Goal: Information Seeking & Learning: Learn about a topic

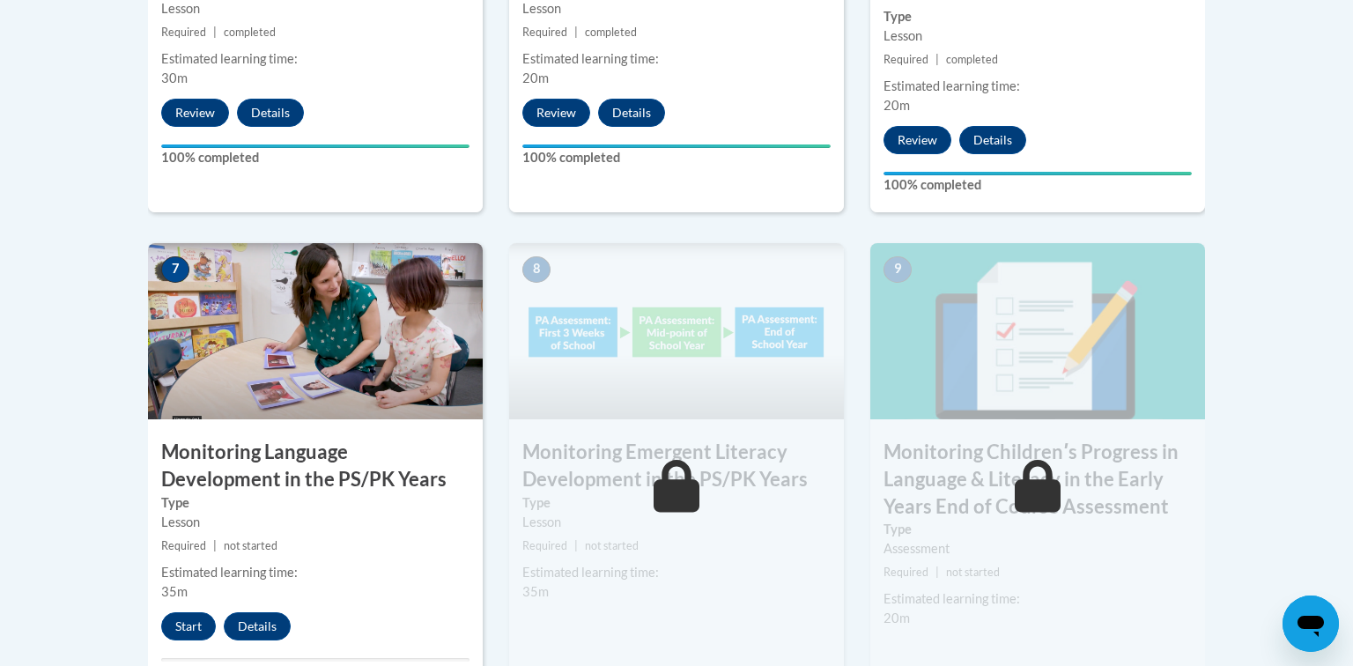
scroll to position [1392, 0]
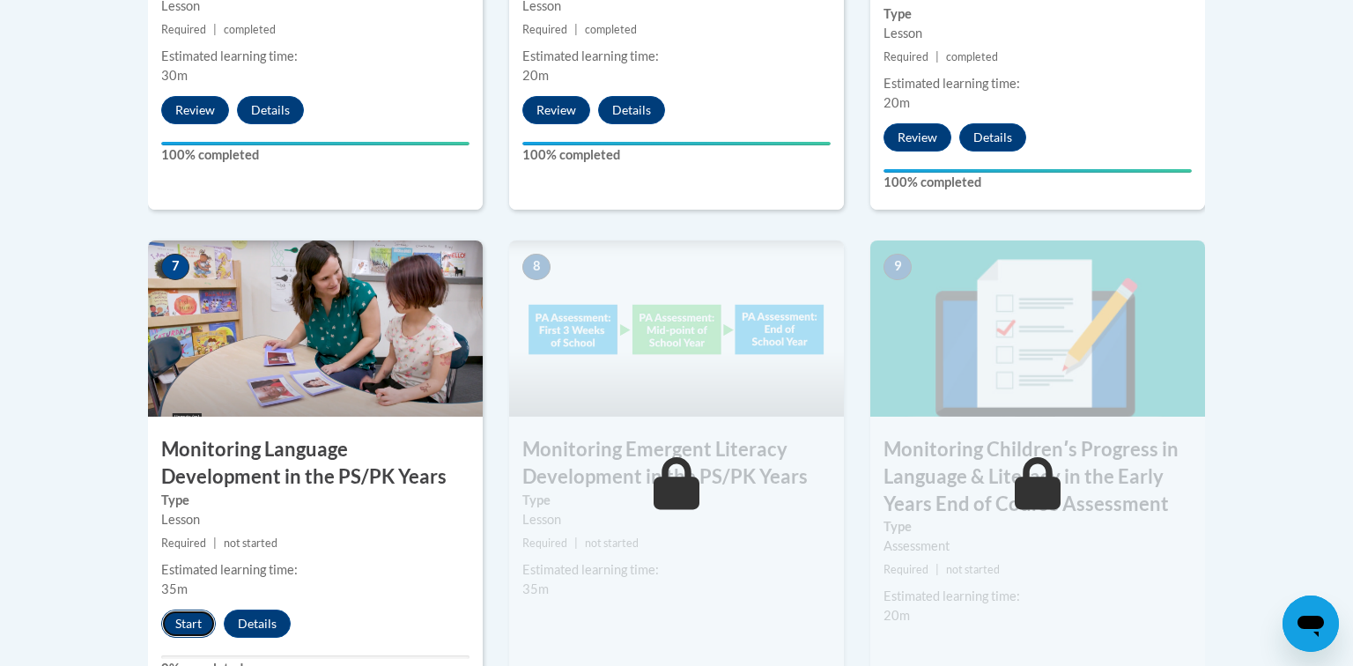
click at [192, 623] on button "Start" at bounding box center [188, 623] width 55 height 28
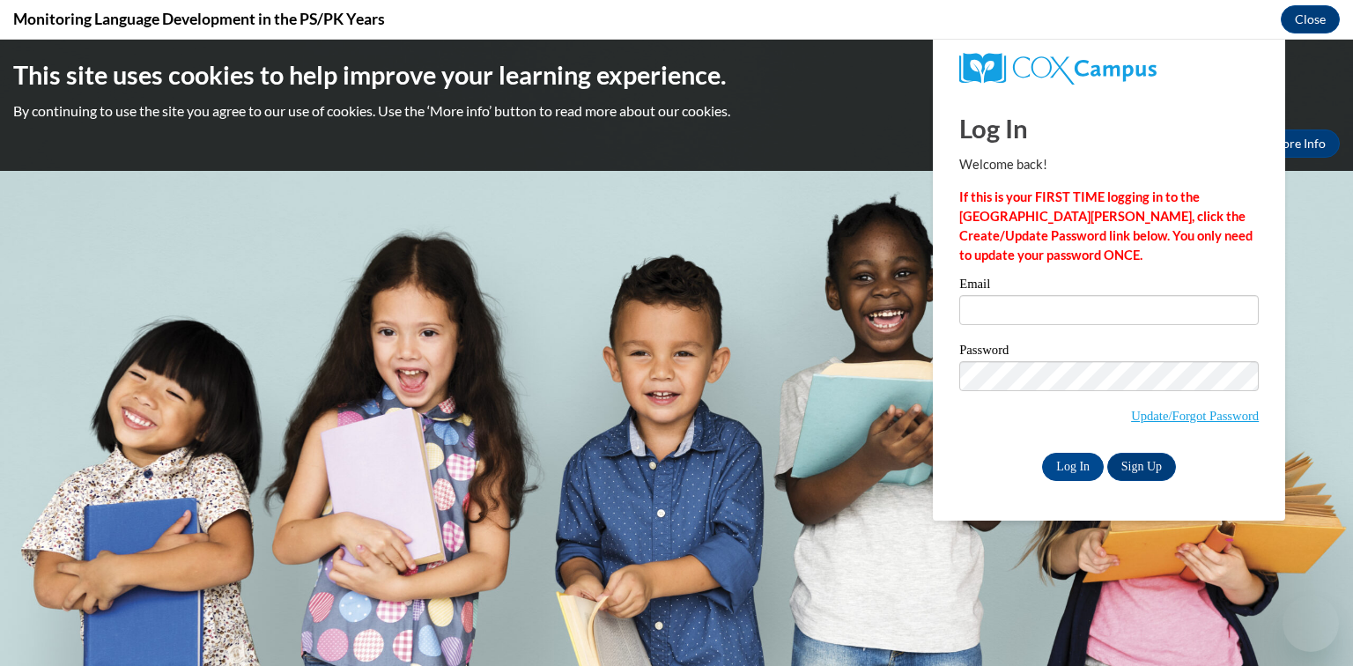
scroll to position [0, 0]
type input "latashamccowan@gmail.com"
click at [1077, 462] on input "Log In" at bounding box center [1073, 467] width 62 height 28
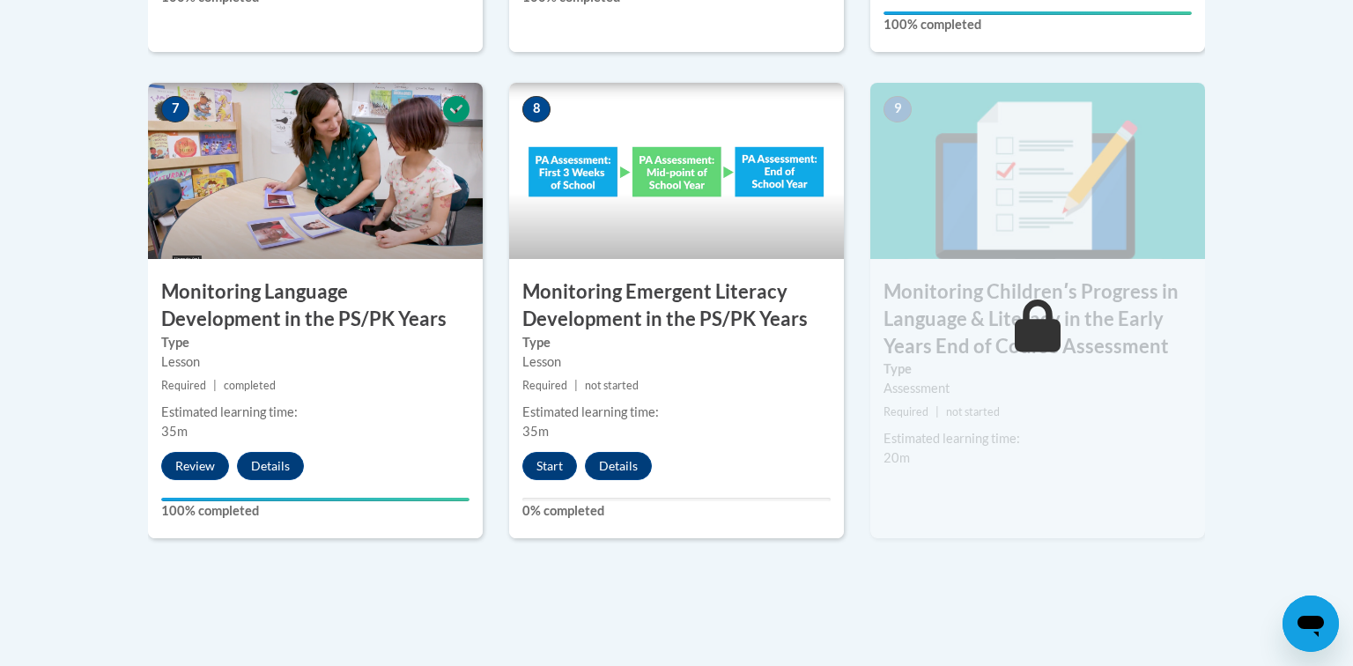
scroll to position [1557, 0]
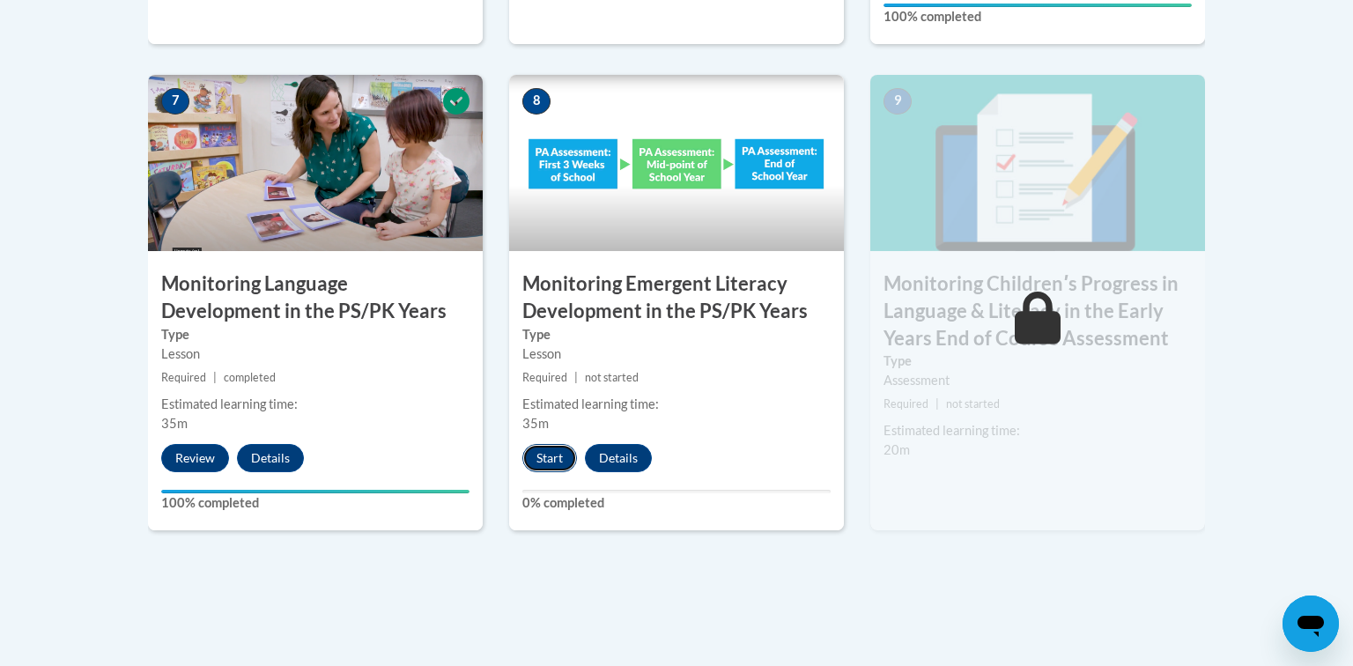
click at [551, 449] on button "Start" at bounding box center [549, 458] width 55 height 28
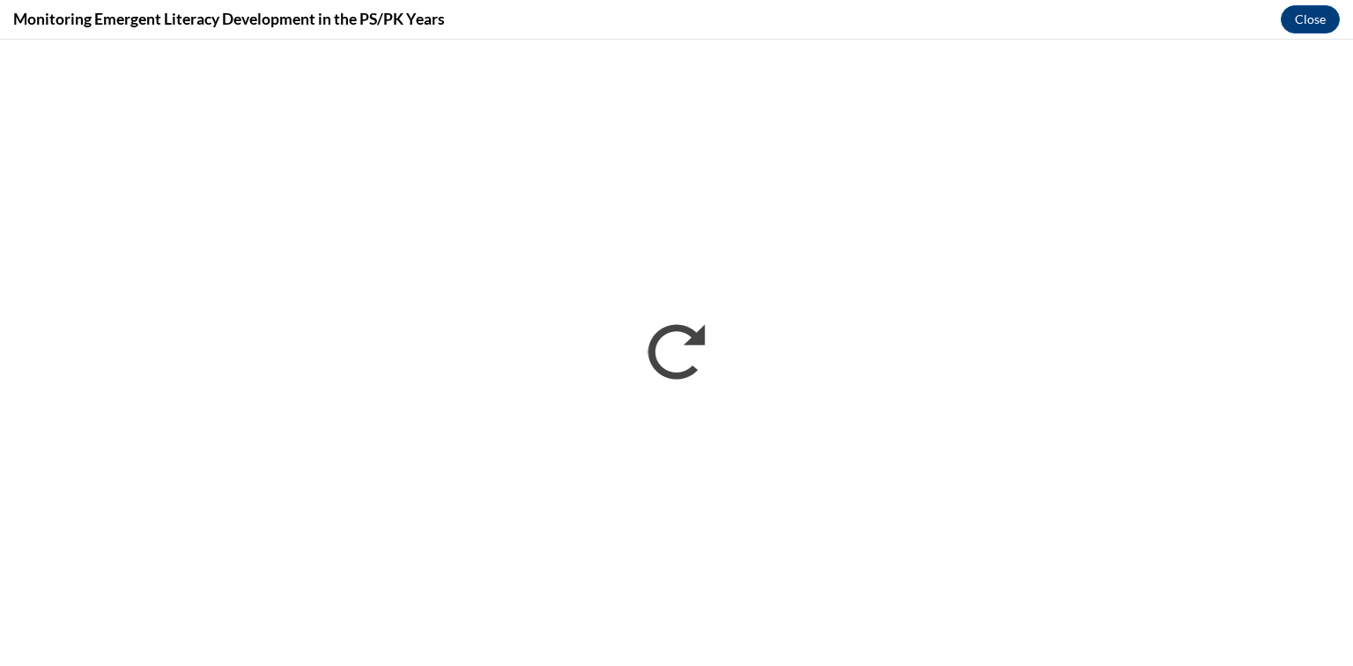
scroll to position [0, 0]
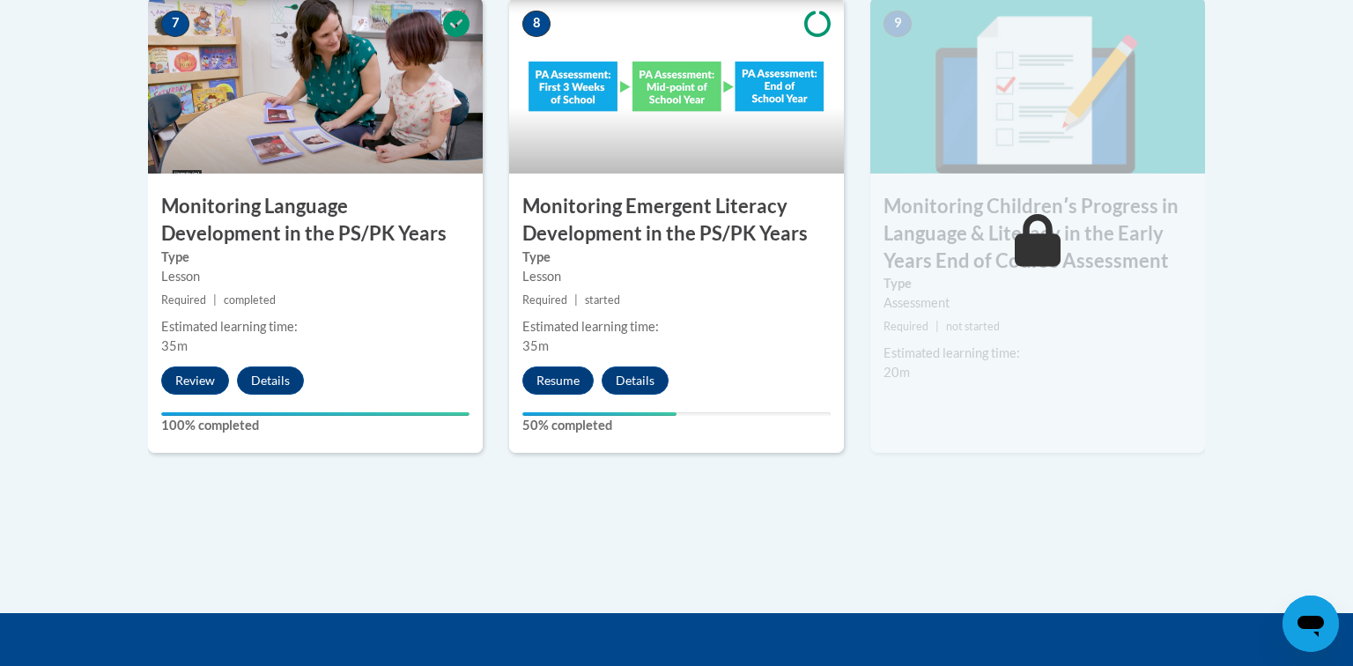
scroll to position [1637, 0]
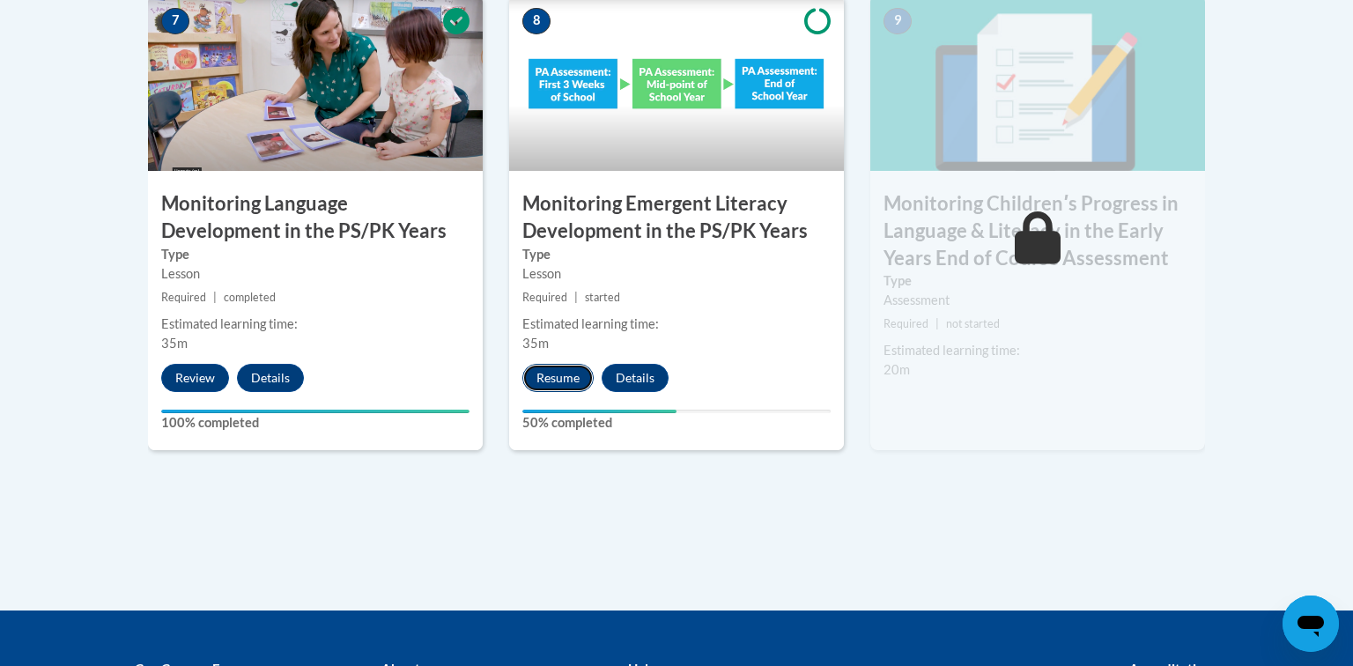
click at [574, 373] on button "Resume" at bounding box center [557, 378] width 71 height 28
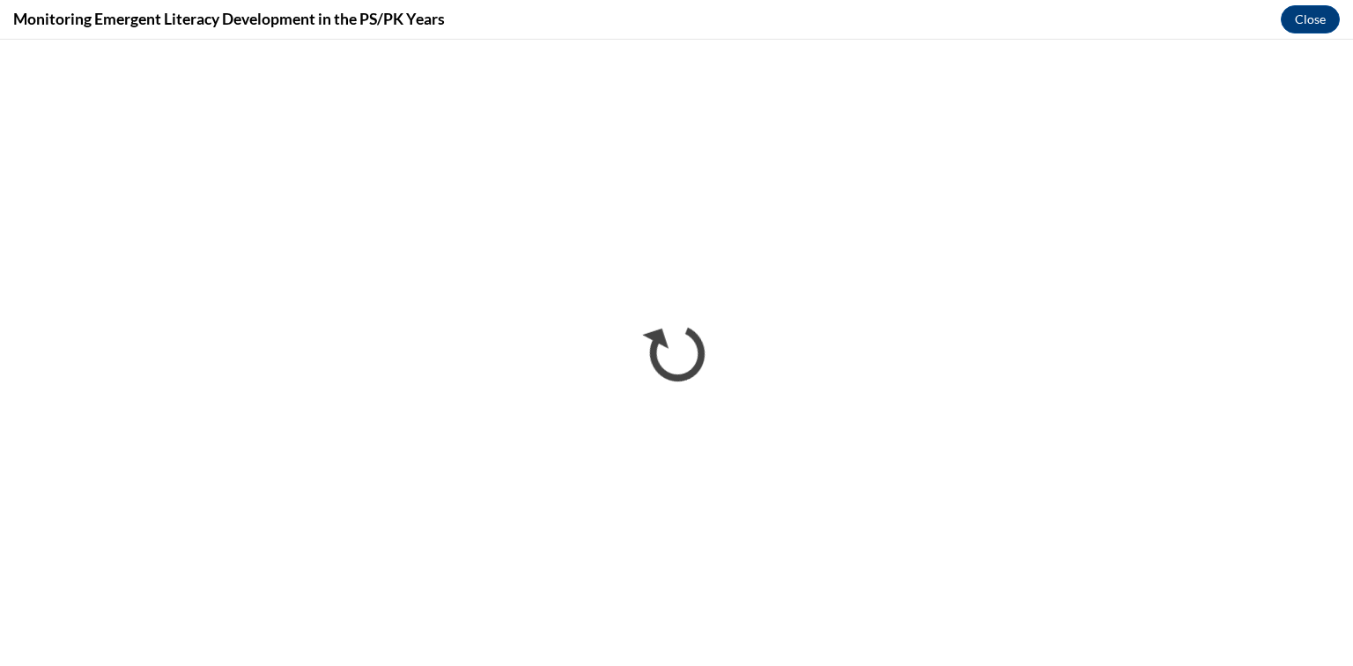
scroll to position [0, 0]
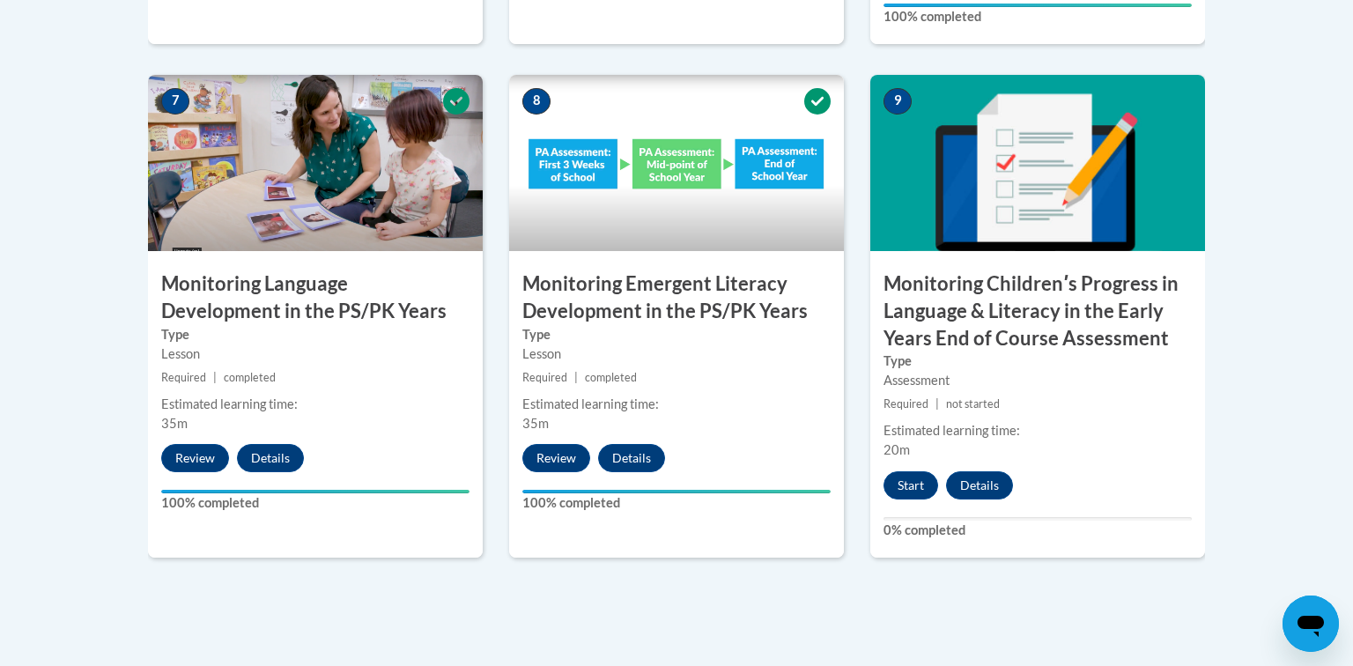
scroll to position [1561, 0]
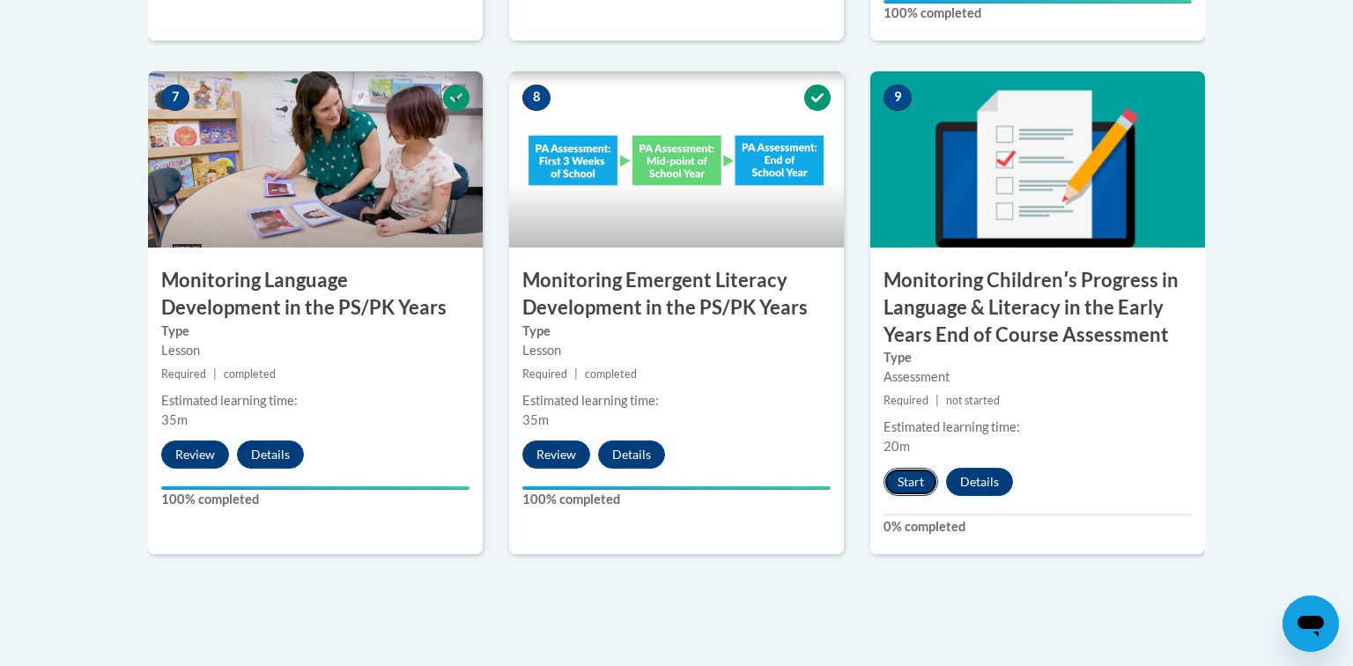
click at [917, 481] on button "Start" at bounding box center [910, 482] width 55 height 28
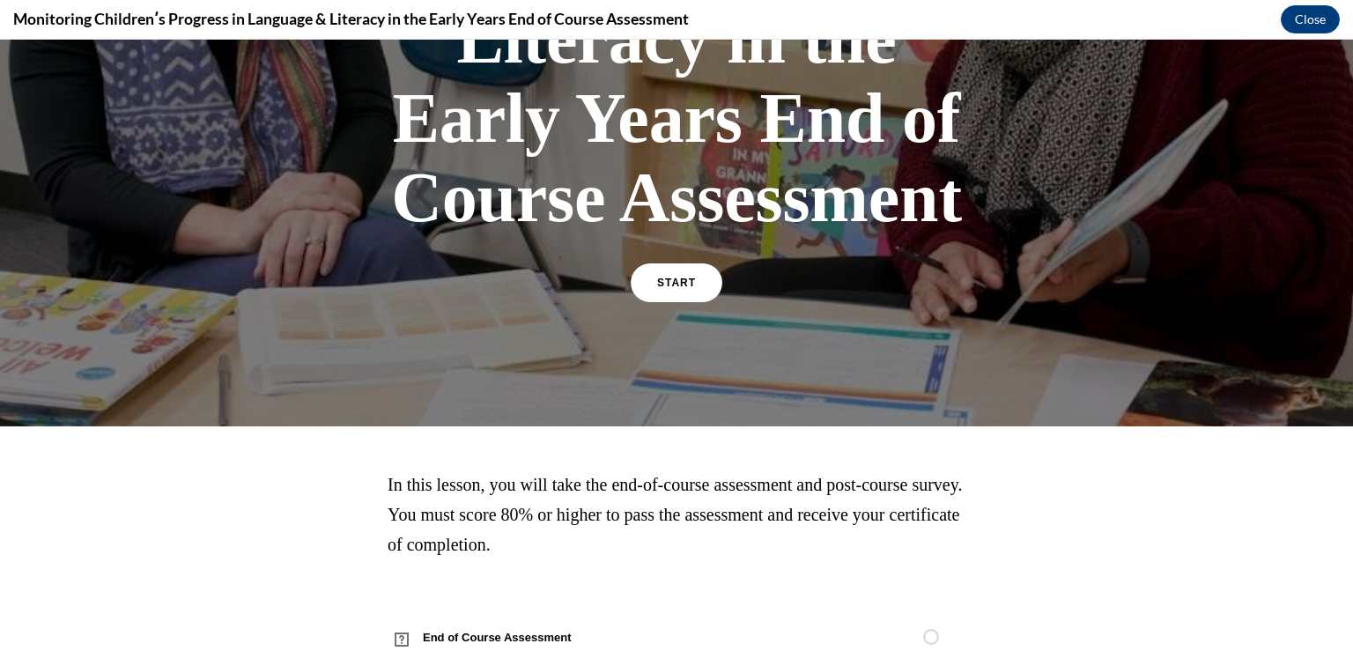
scroll to position [373, 0]
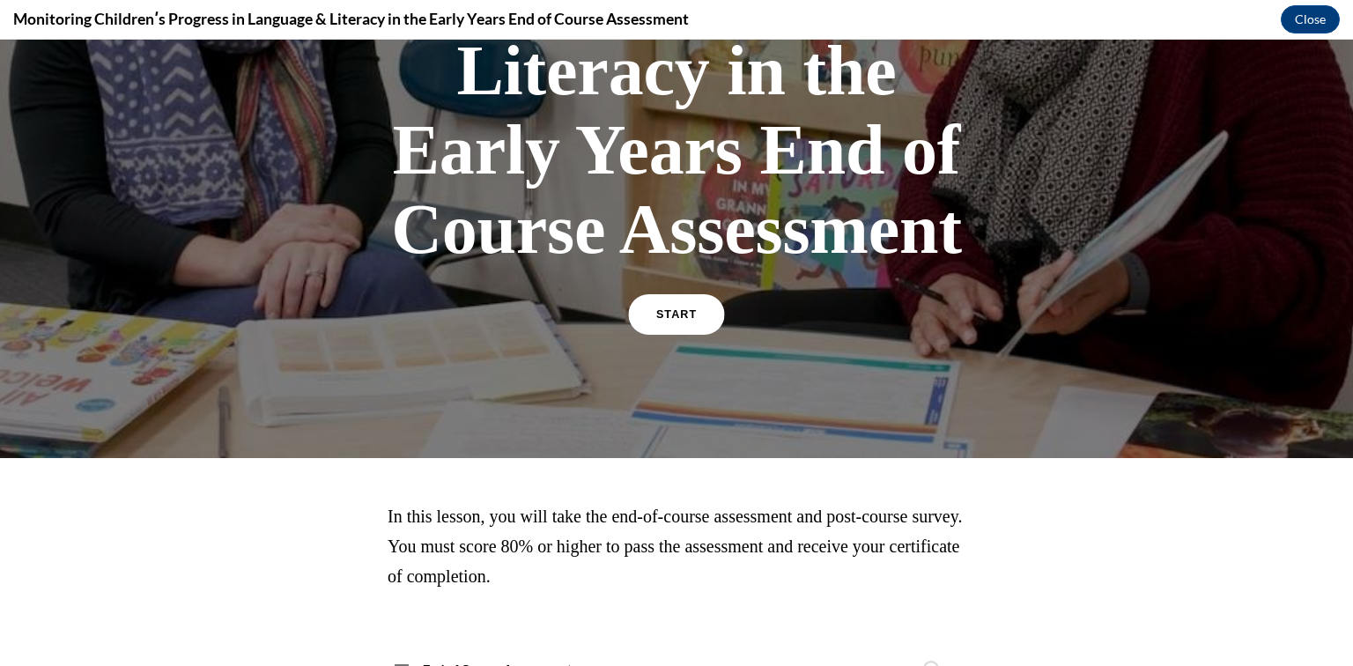
click at [688, 323] on link "START" at bounding box center [676, 314] width 96 height 41
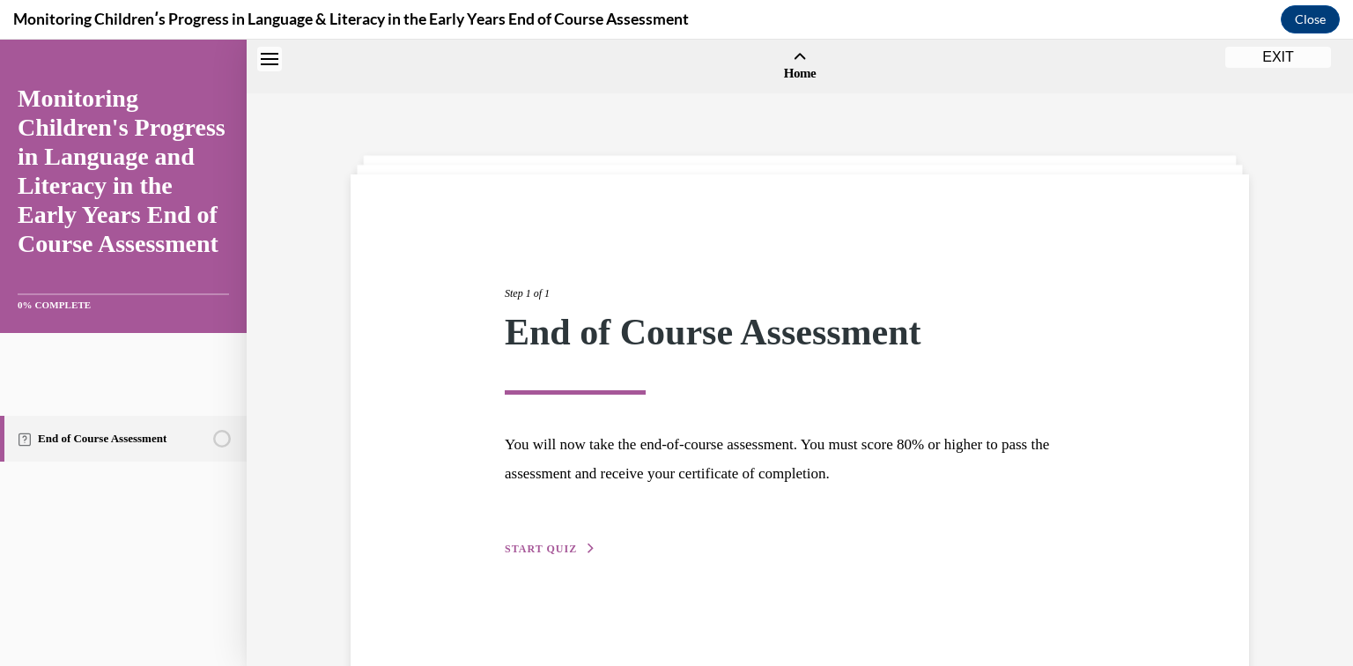
scroll to position [55, 0]
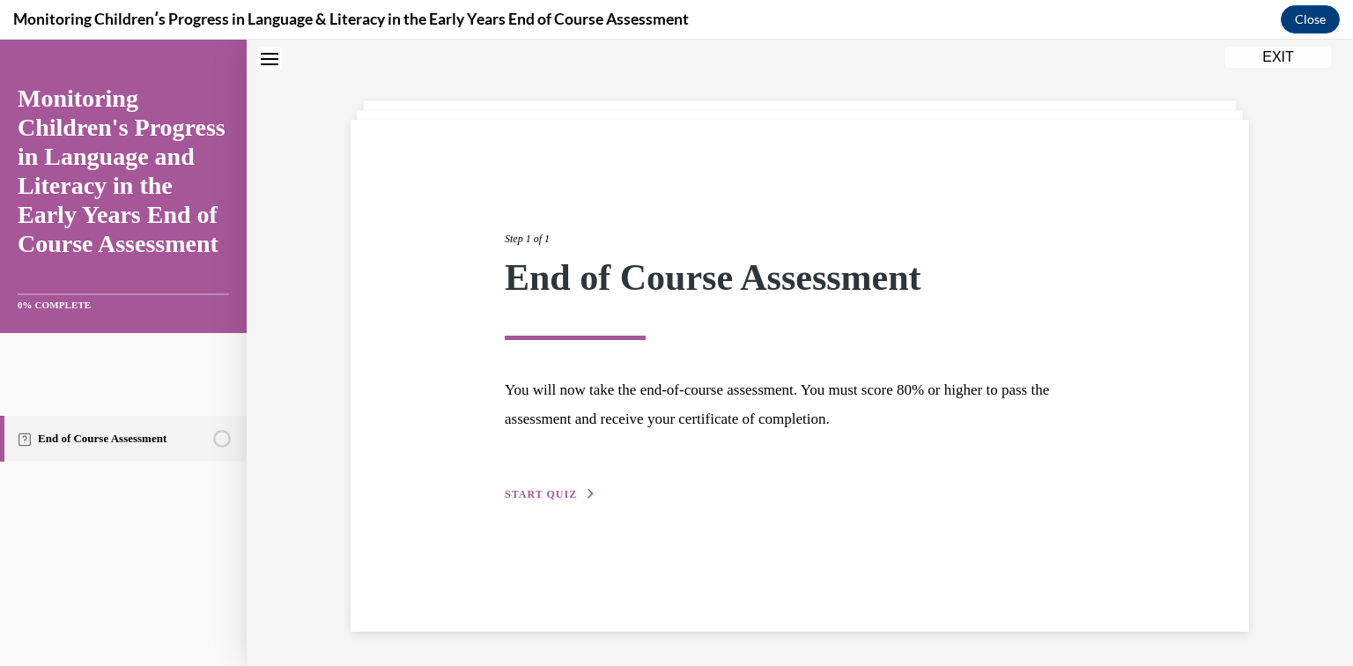
click at [688, 323] on div "Step 1 of 1 End of Course Assessment" at bounding box center [800, 285] width 590 height 110
click at [541, 484] on div "Step 1 of 1 End of Course Assessment You will now take the end-of-course assess…" at bounding box center [799, 346] width 617 height 314
click at [580, 486] on button "START QUIZ" at bounding box center [551, 493] width 92 height 16
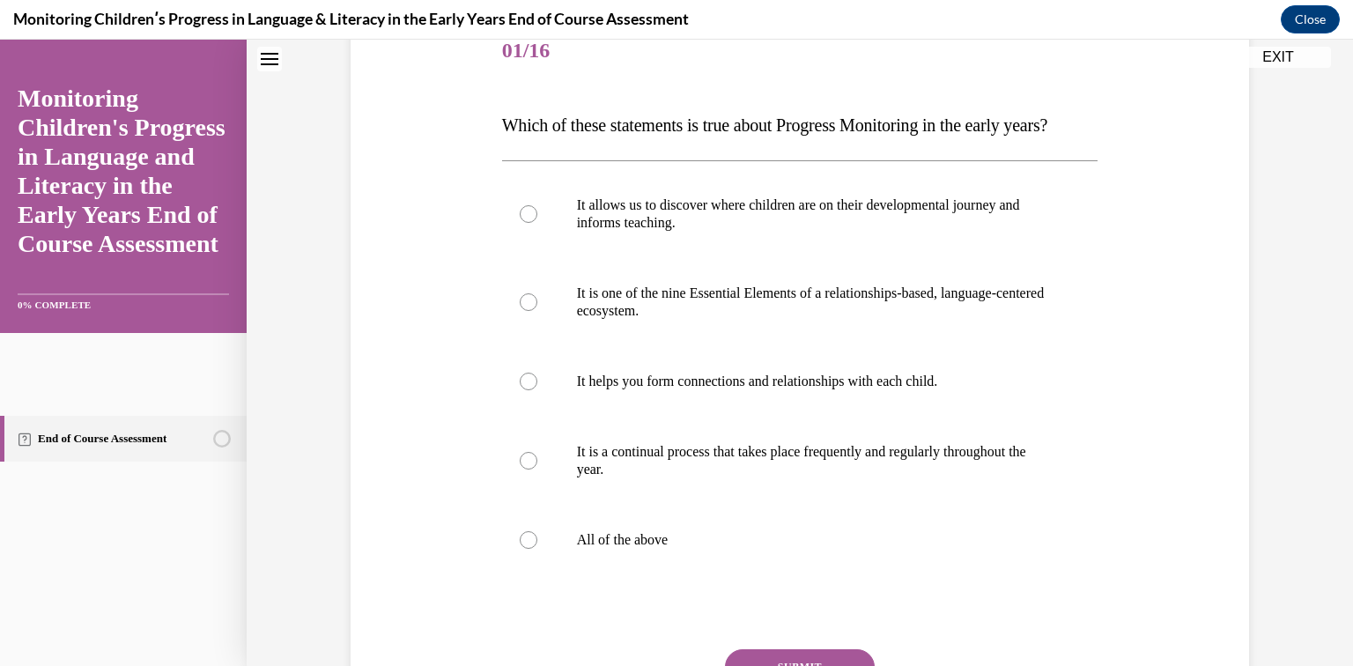
scroll to position [226, 0]
click at [525, 577] on label "All of the above" at bounding box center [800, 541] width 596 height 70
click at [525, 550] on input "All of the above" at bounding box center [529, 542] width 18 height 18
radio input "true"
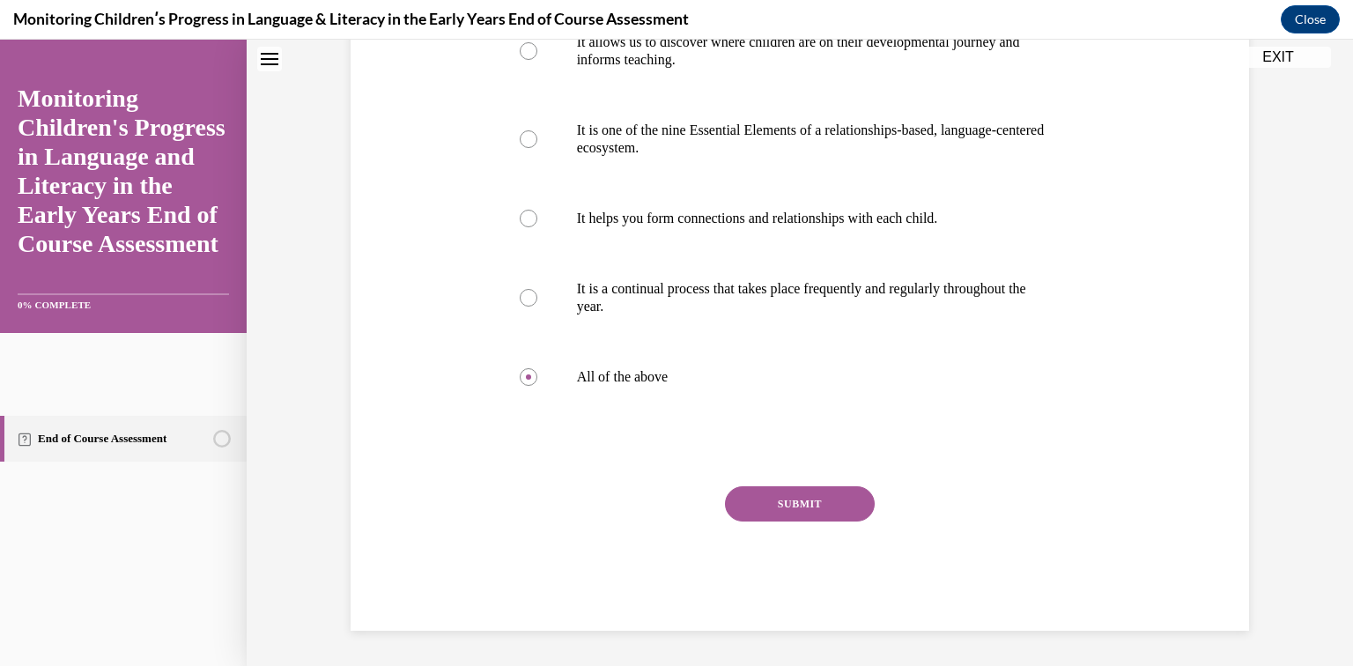
click at [853, 508] on button "SUBMIT" at bounding box center [800, 503] width 150 height 35
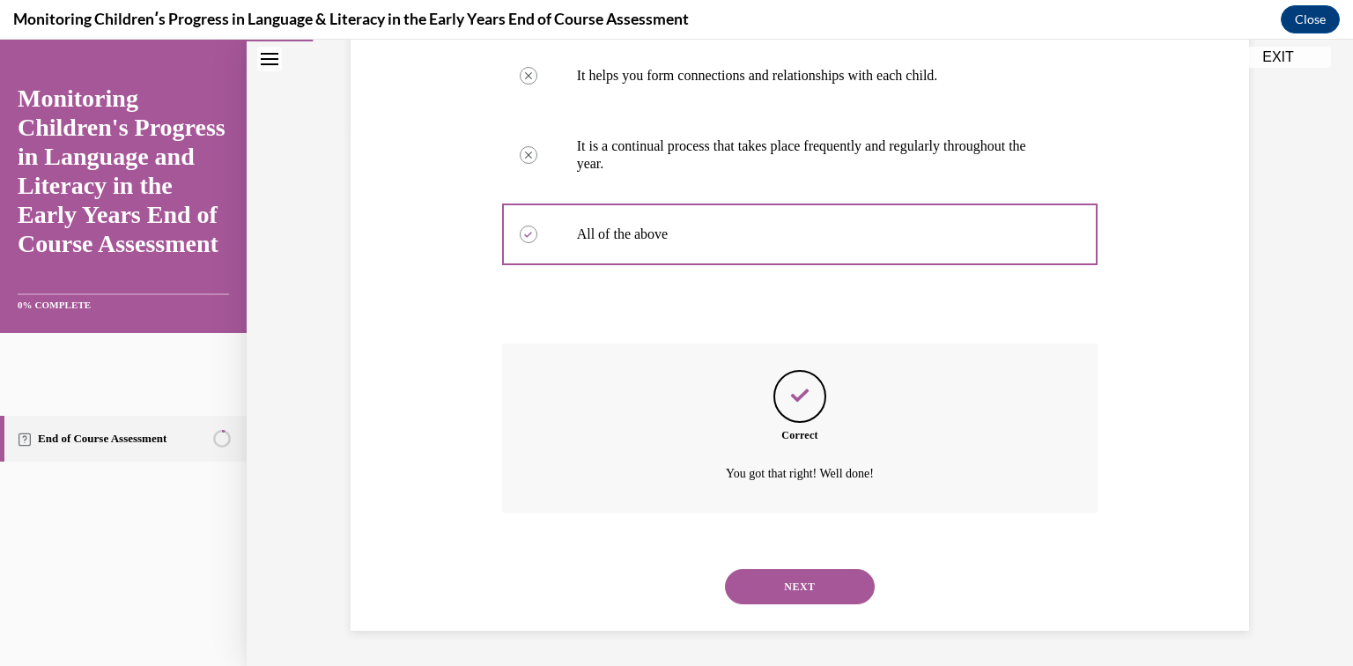
scroll to position [568, 0]
click at [811, 601] on button "NEXT" at bounding box center [800, 586] width 150 height 35
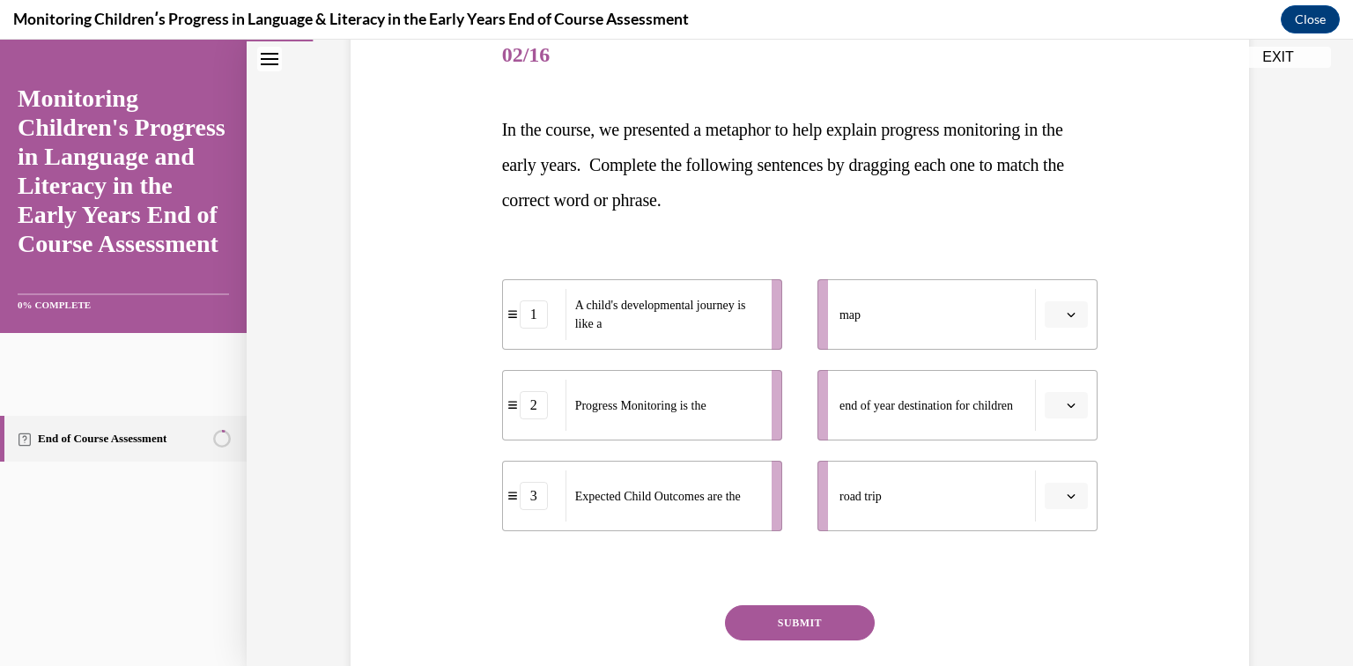
scroll to position [225, 0]
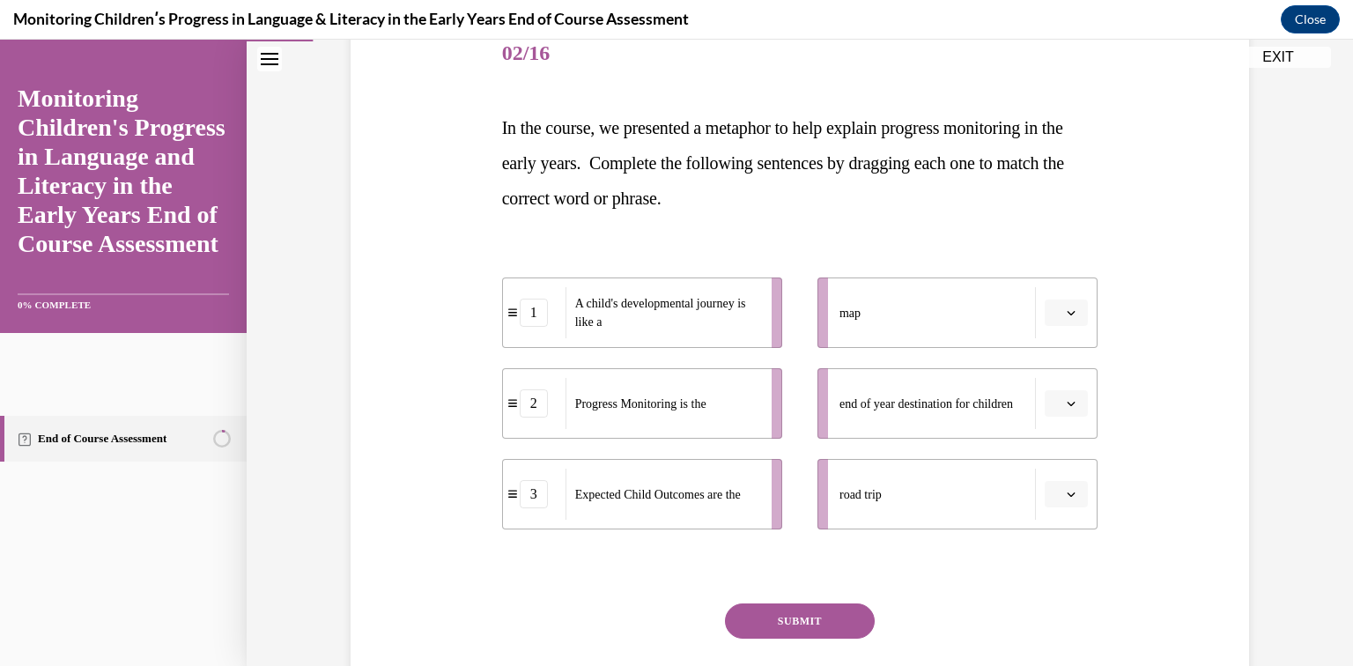
drag, startPoint x: 1032, startPoint y: 299, endPoint x: 897, endPoint y: 290, distance: 136.0
click at [897, 290] on div "map" at bounding box center [937, 312] width 196 height 51
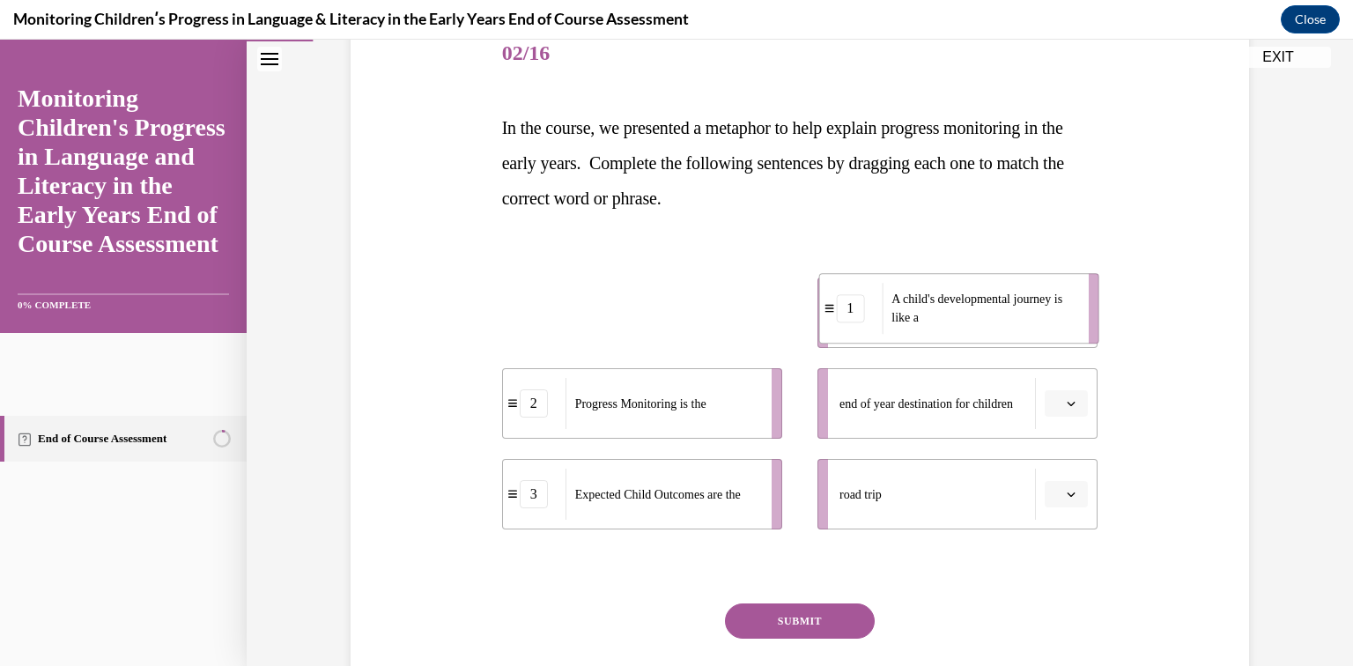
drag, startPoint x: 745, startPoint y: 323, endPoint x: 1063, endPoint y: 320, distance: 318.0
click at [1063, 320] on span "A child's developmental journey is like a" at bounding box center [983, 308] width 185 height 37
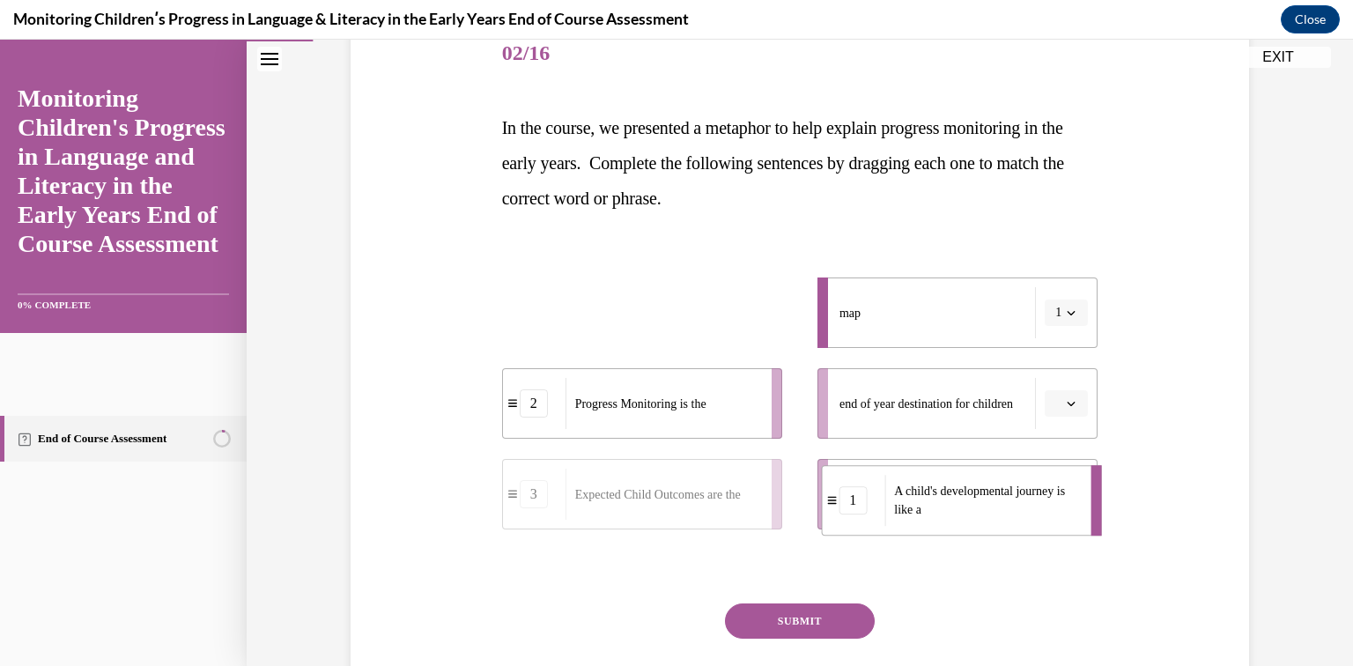
drag, startPoint x: 680, startPoint y: 321, endPoint x: 954, endPoint y: 509, distance: 332.0
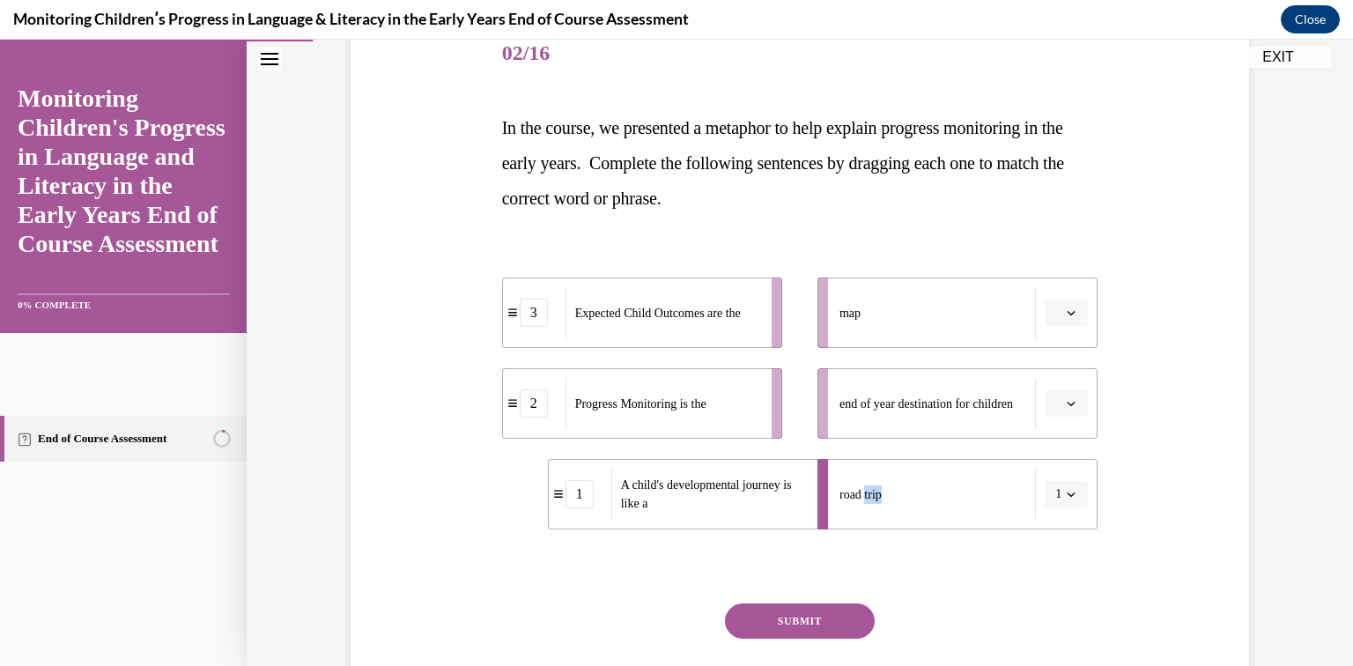
drag, startPoint x: 954, startPoint y: 504, endPoint x: 907, endPoint y: 491, distance: 48.5
click at [907, 491] on div "road trip" at bounding box center [937, 494] width 196 height 51
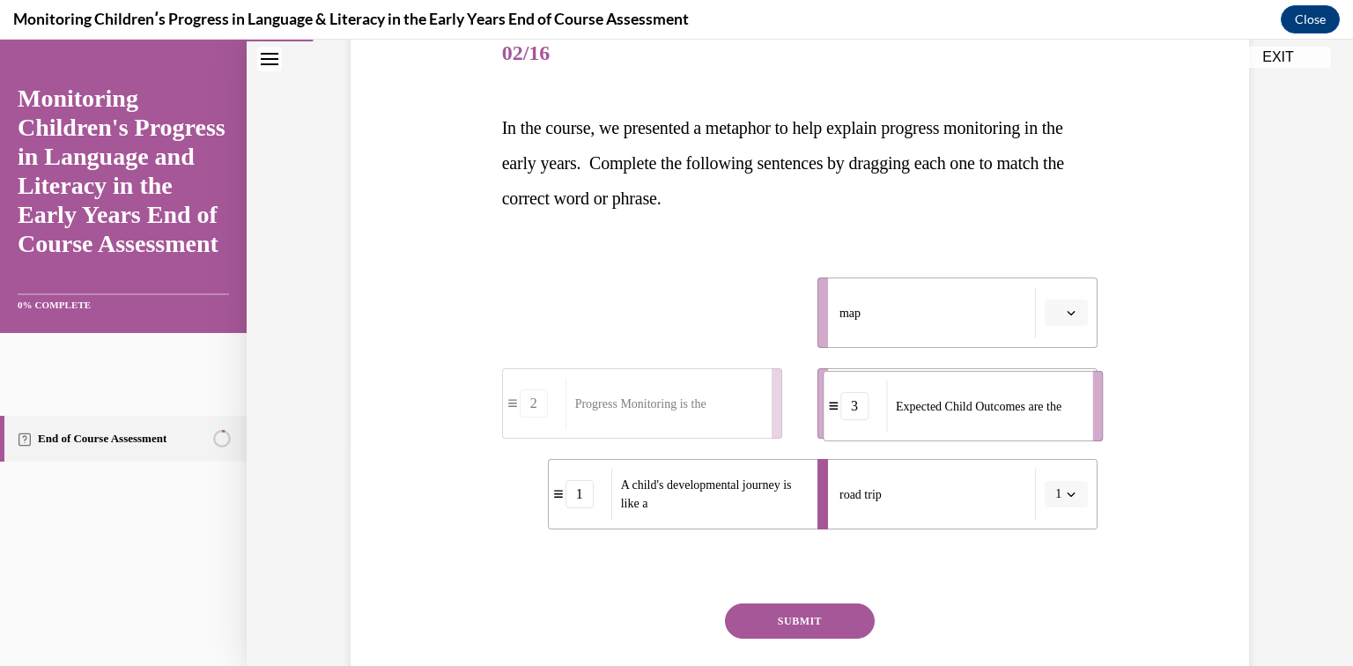
drag, startPoint x: 668, startPoint y: 306, endPoint x: 988, endPoint y: 399, distance: 333.9
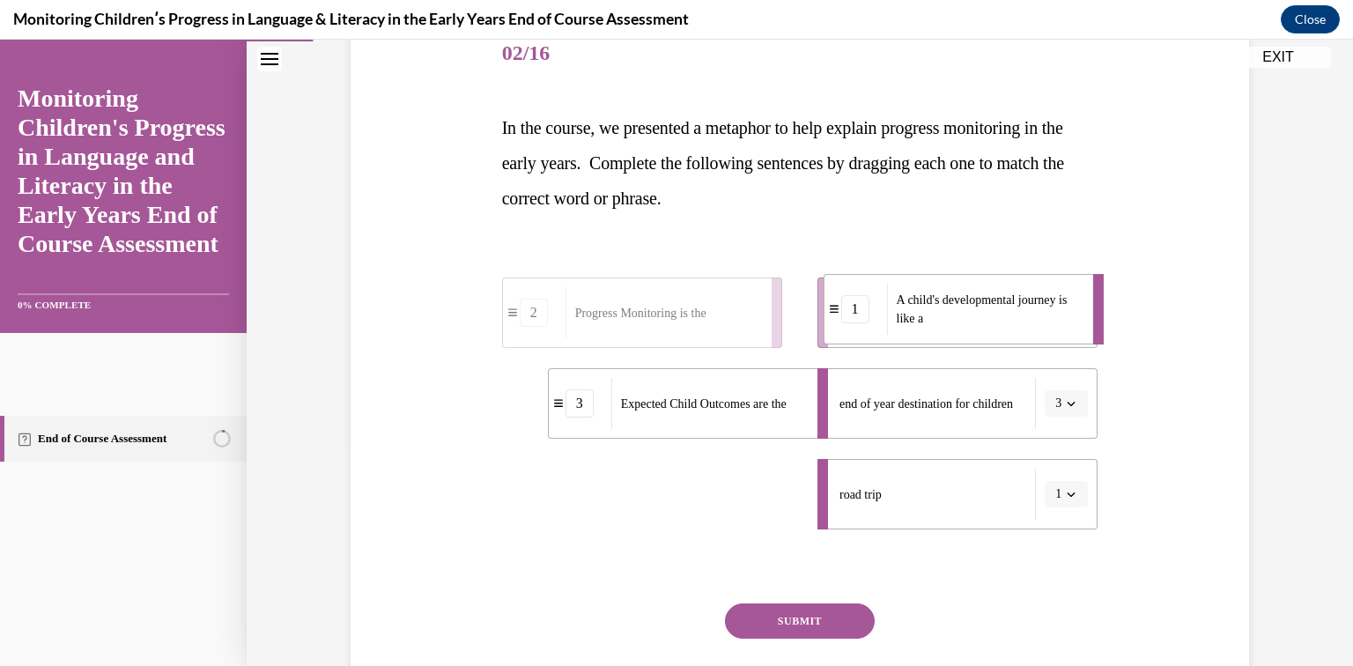
drag, startPoint x: 745, startPoint y: 499, endPoint x: 1021, endPoint y: 314, distance: 332.0
click at [1021, 314] on span "A child's developmental journey is like a" at bounding box center [989, 309] width 185 height 37
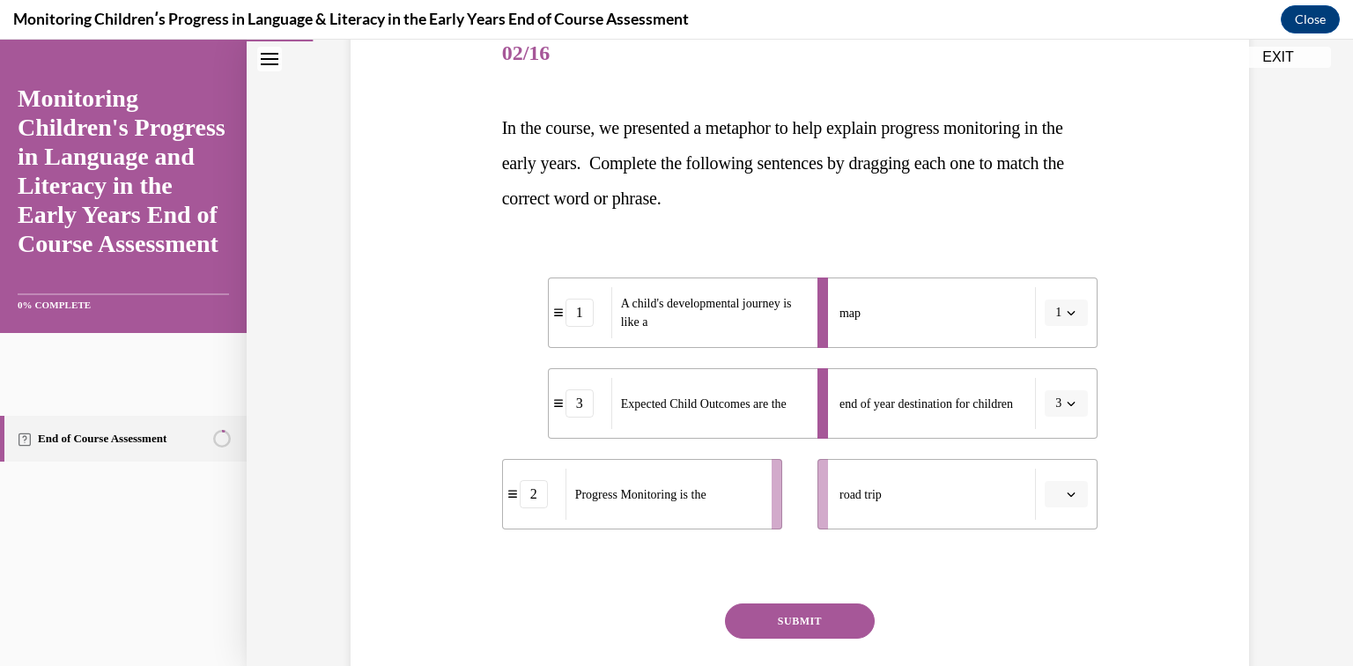
click at [1074, 318] on span "button" at bounding box center [1071, 312] width 12 height 12
click at [1059, 425] on span "2" at bounding box center [1056, 423] width 6 height 14
click at [1068, 312] on icon "button" at bounding box center [1071, 313] width 8 height 4
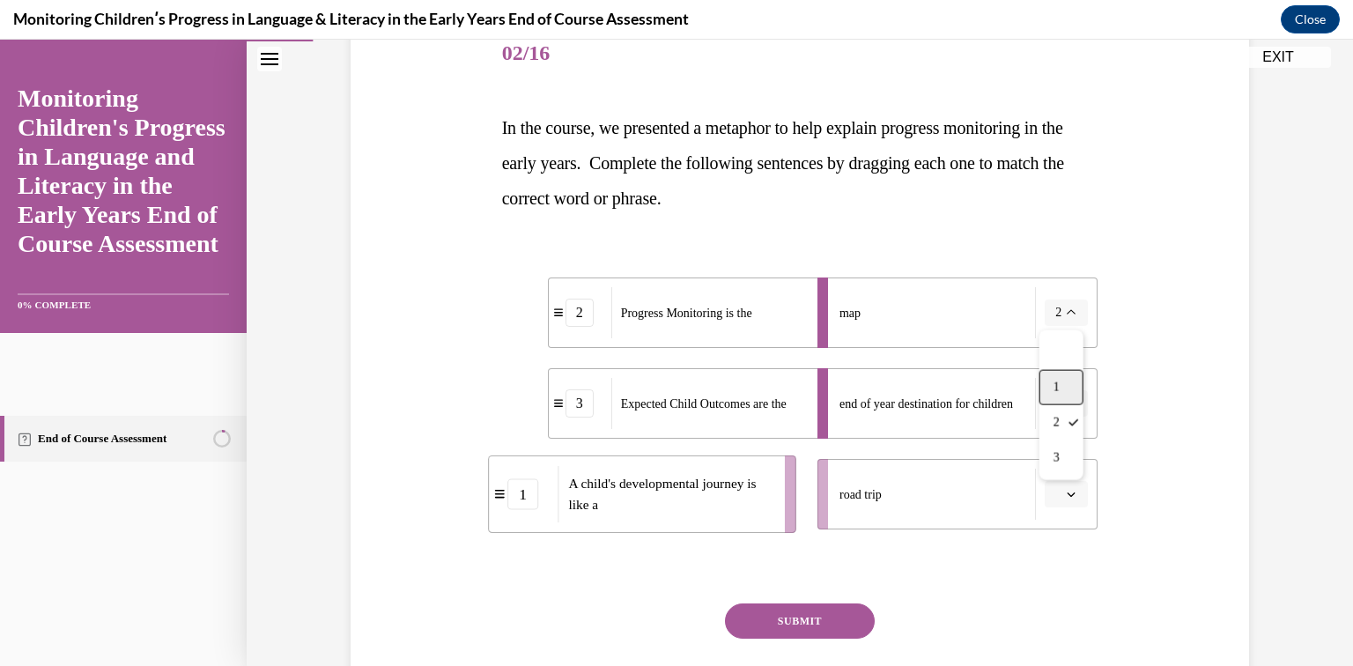
click at [1052, 388] on div "1" at bounding box center [1061, 387] width 44 height 35
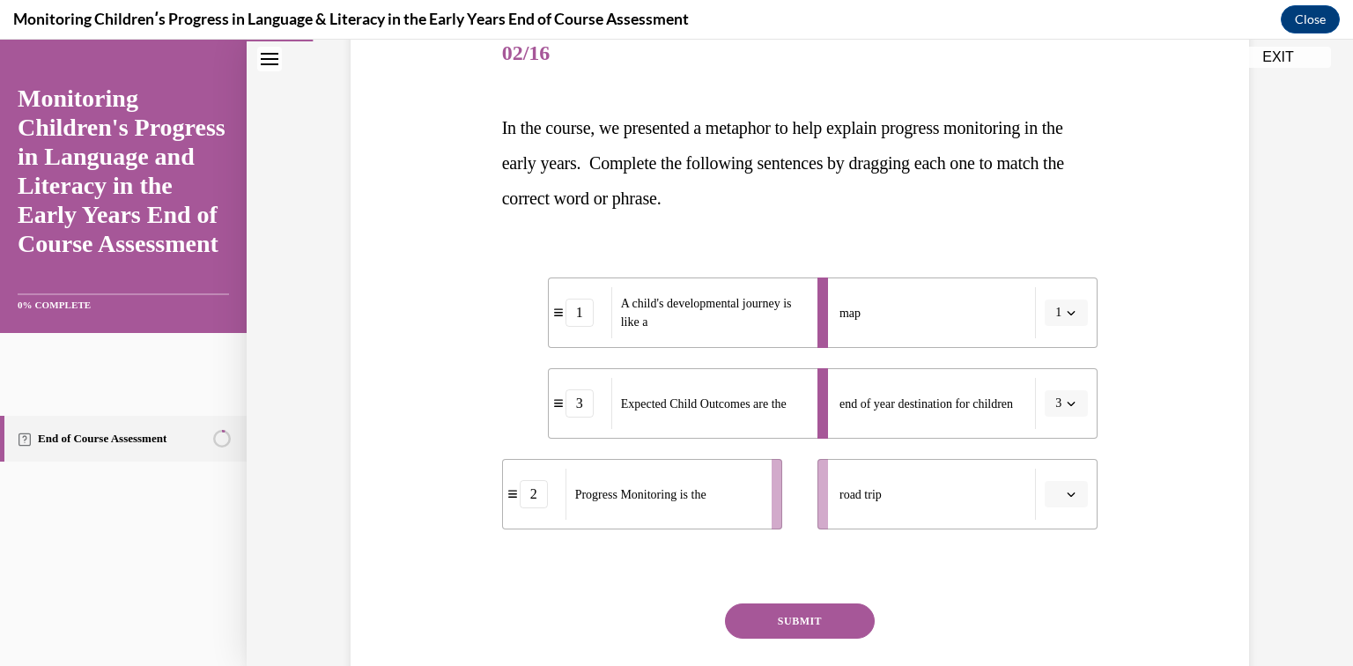
click at [755, 492] on div "Progress Monitoring is the" at bounding box center [662, 494] width 195 height 51
click at [1069, 494] on icon "button" at bounding box center [1071, 494] width 8 height 4
click at [1060, 609] on span "2" at bounding box center [1060, 604] width 6 height 14
click at [779, 624] on button "SUBMIT" at bounding box center [800, 620] width 150 height 35
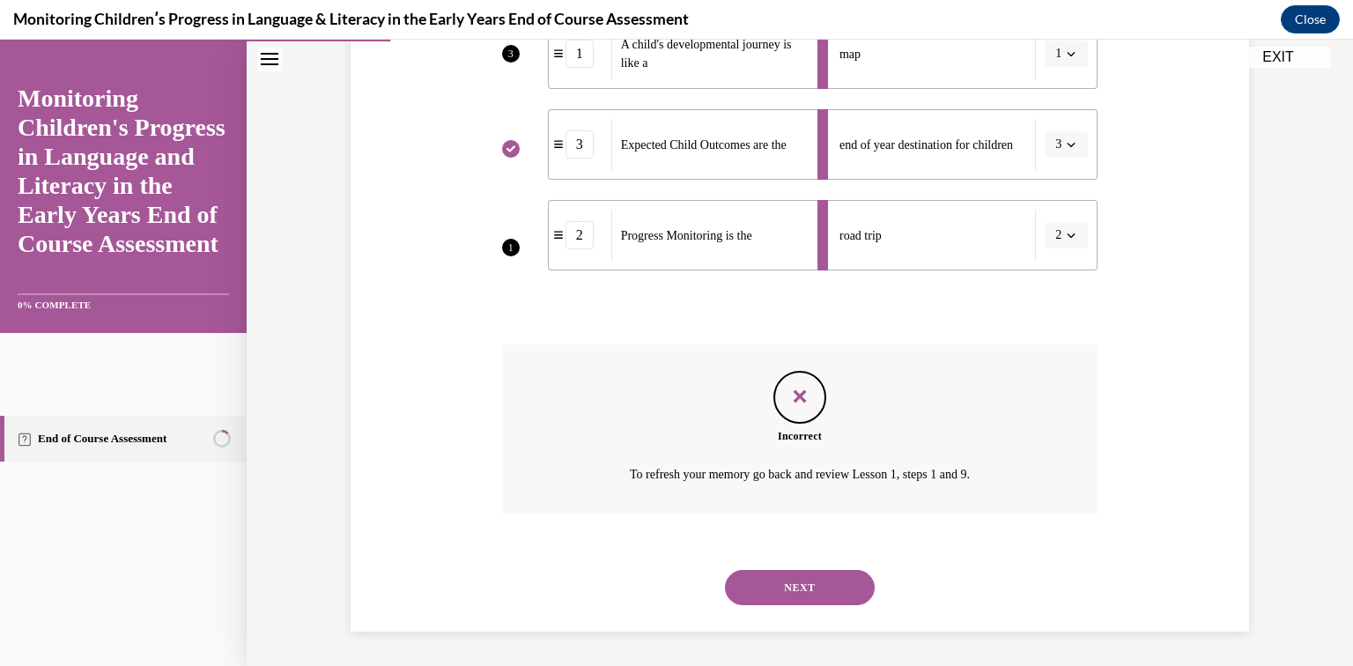
scroll to position [484, 0]
click at [792, 590] on button "NEXT" at bounding box center [800, 587] width 150 height 35
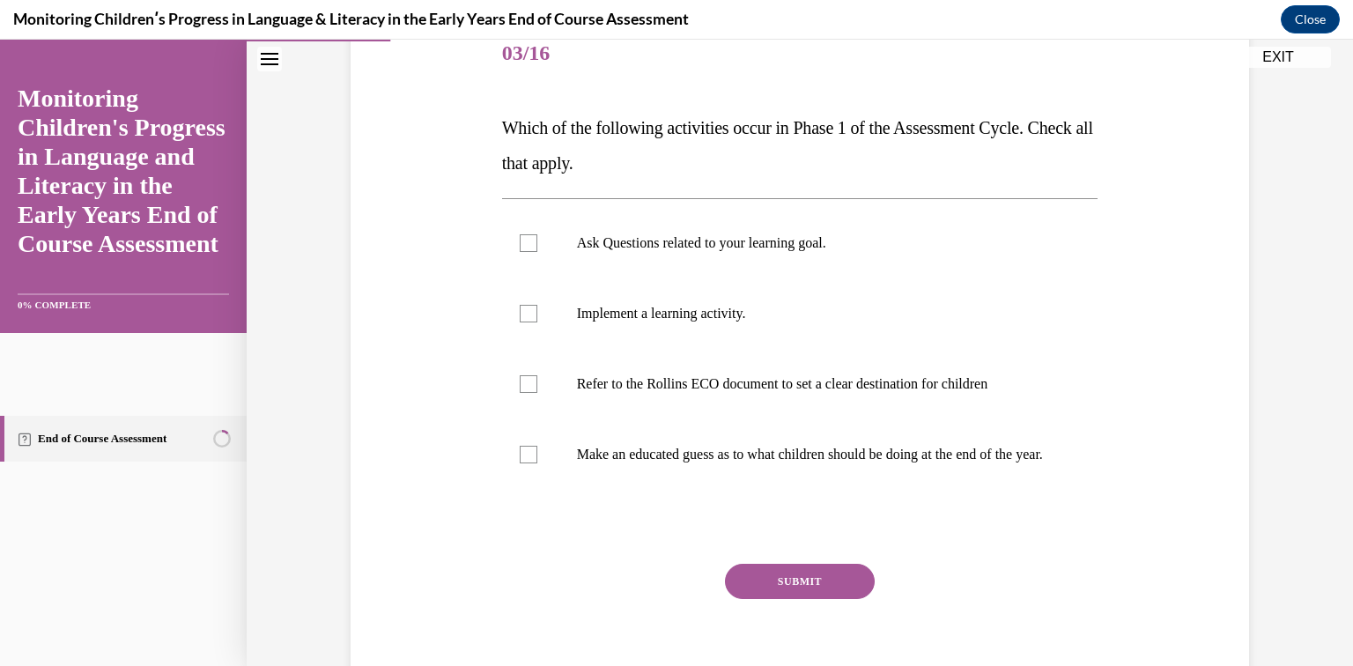
scroll to position [225, 0]
click at [521, 234] on div at bounding box center [529, 243] width 18 height 18
click at [521, 234] on input "Ask Questions related to your learning goal." at bounding box center [529, 243] width 18 height 18
checkbox input "true"
click at [528, 316] on div at bounding box center [529, 314] width 18 height 18
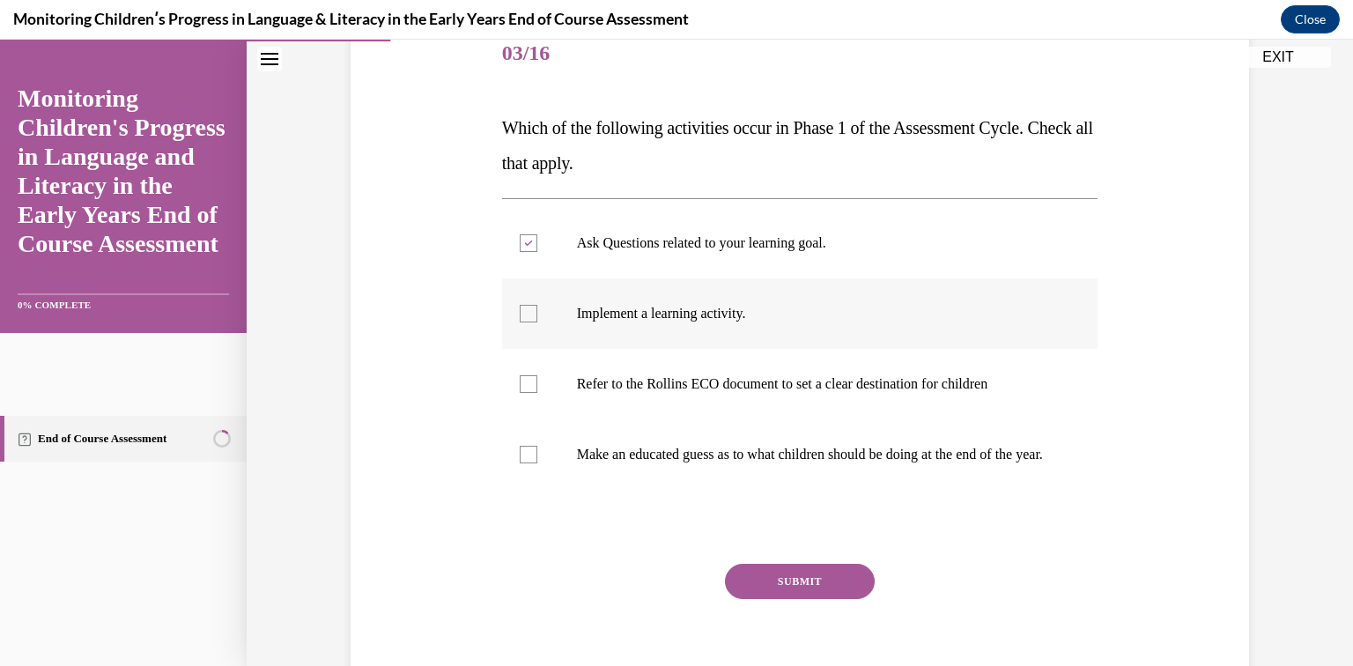
click at [528, 316] on input "Implement a learning activity." at bounding box center [529, 314] width 18 height 18
checkbox input "true"
click at [854, 599] on button "SUBMIT" at bounding box center [800, 581] width 150 height 35
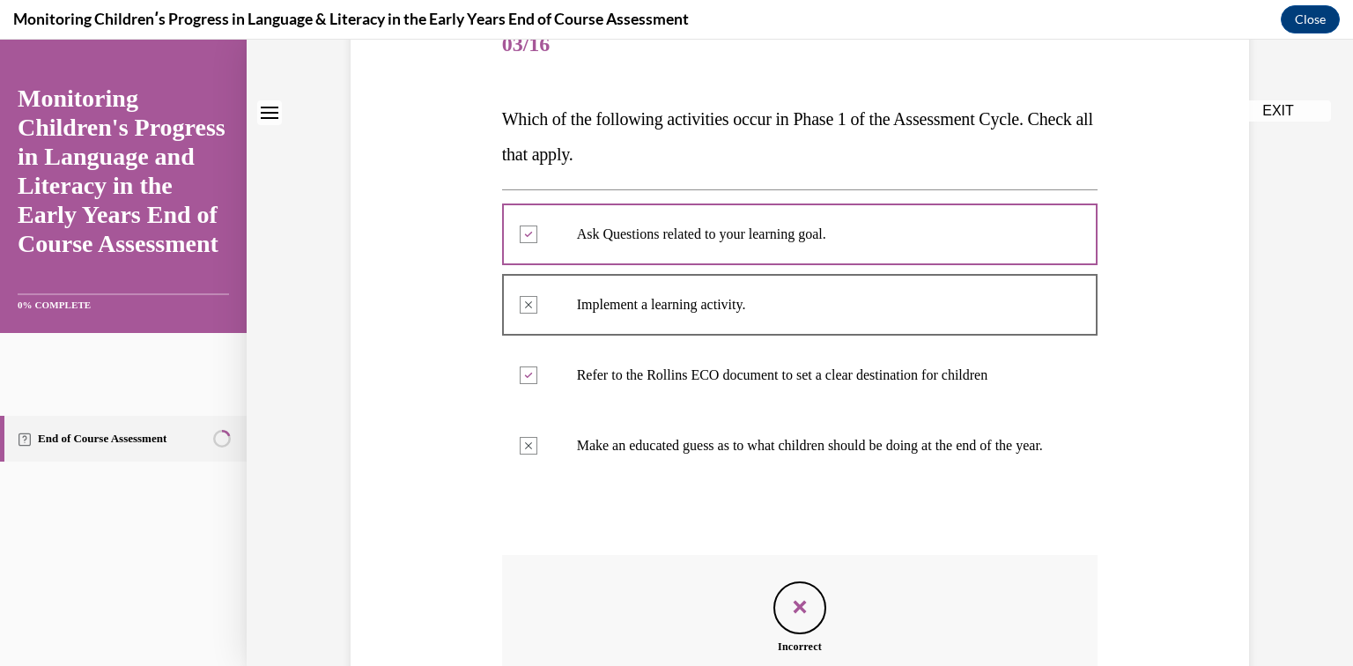
scroll to position [0, 0]
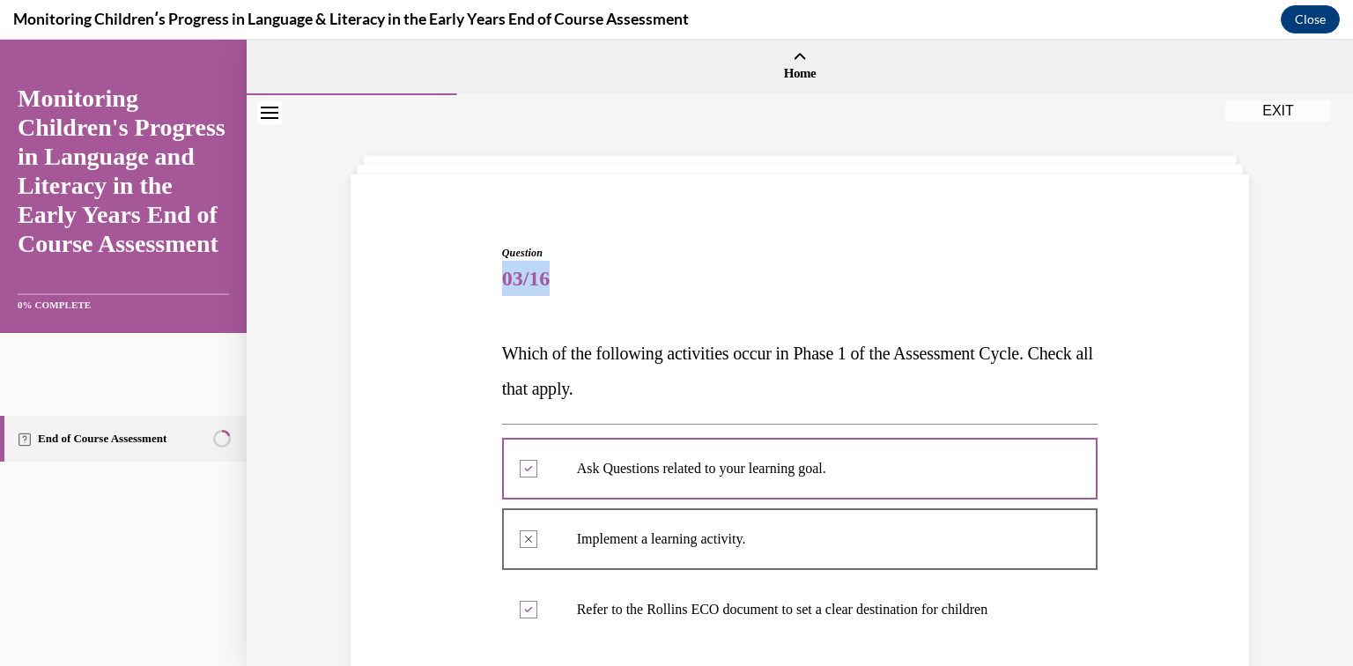
drag, startPoint x: 1325, startPoint y: 208, endPoint x: 1352, endPoint y: 292, distance: 88.6
click at [1352, 292] on div "Home Question 02/16 In the course, we presented a metaphor to help explain prog…" at bounding box center [800, 353] width 1106 height 626
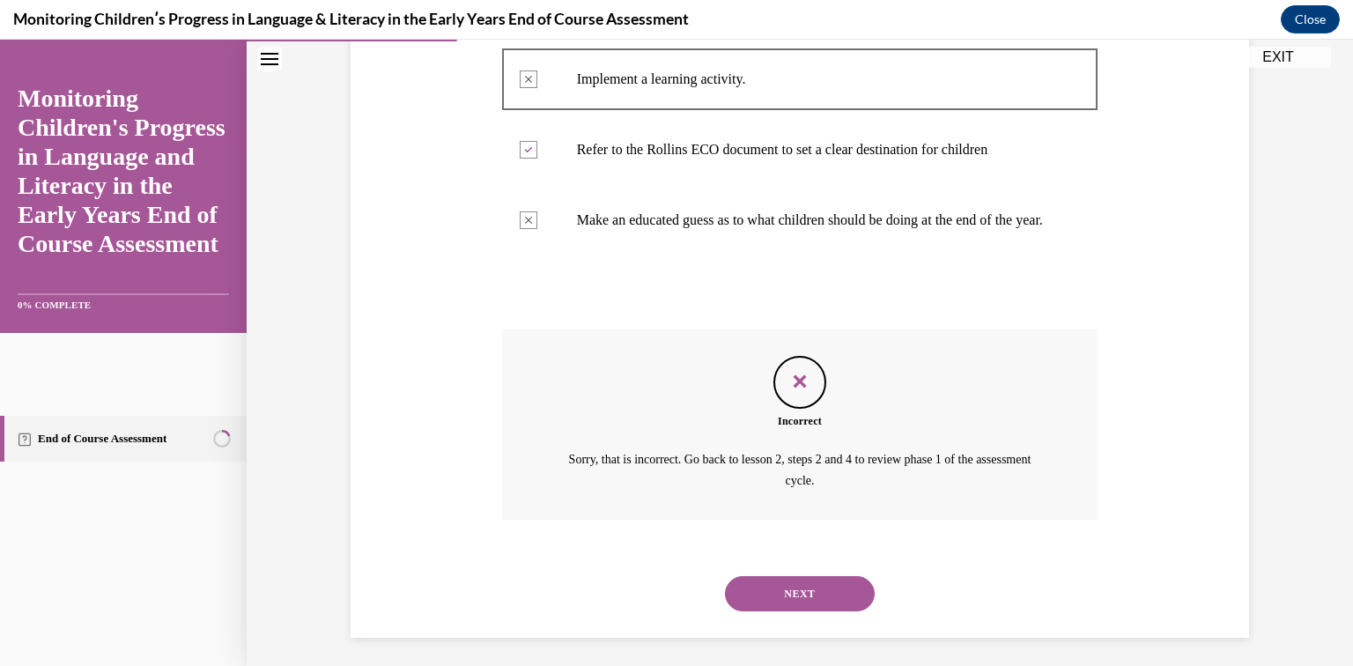
scroll to position [484, 0]
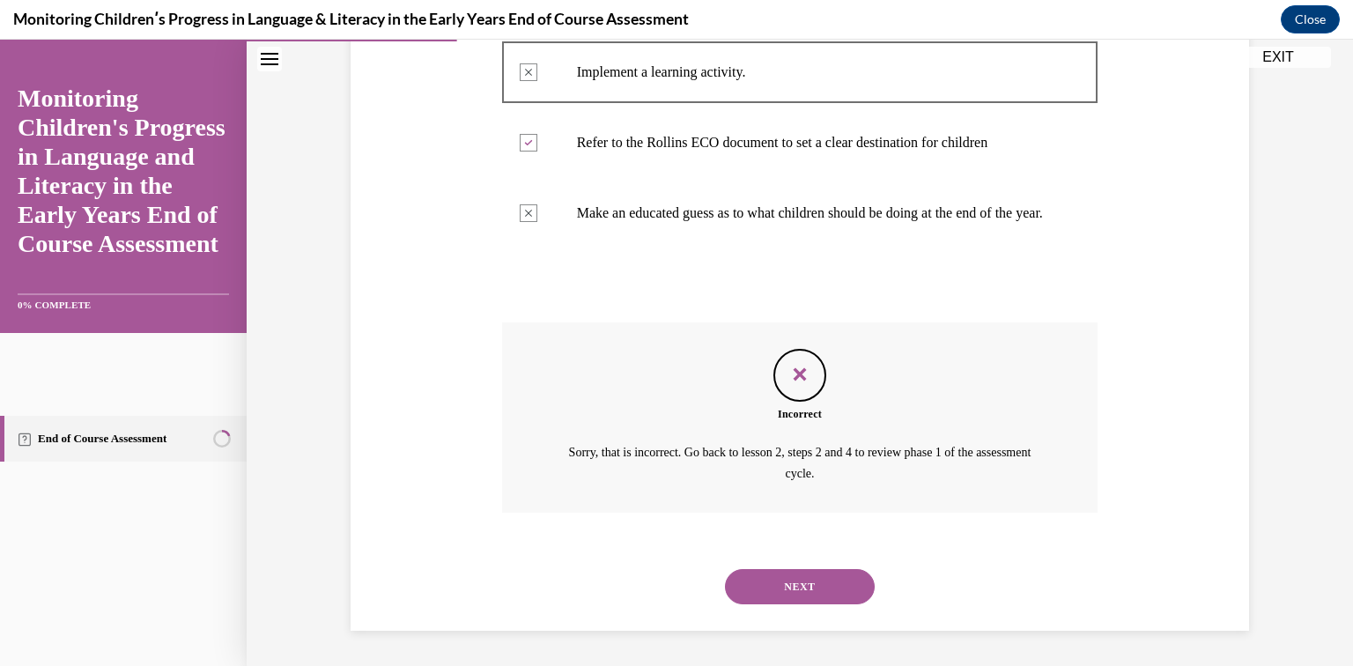
click at [833, 579] on button "NEXT" at bounding box center [800, 586] width 150 height 35
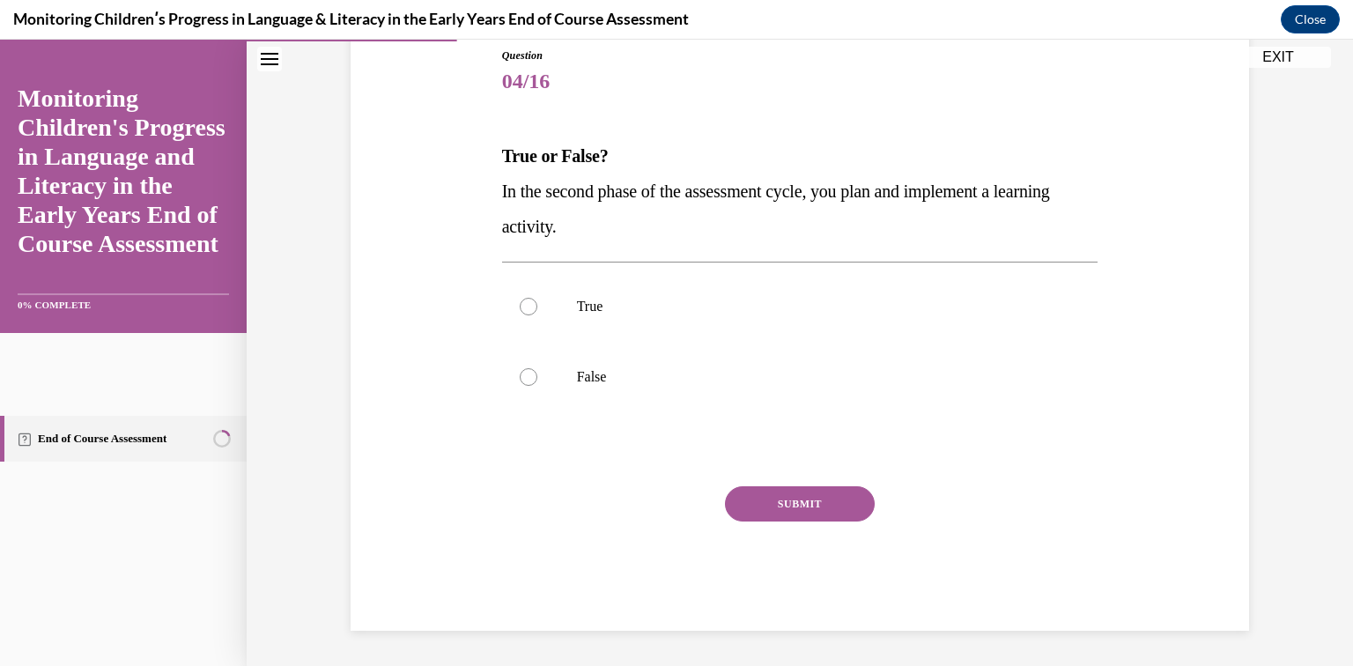
scroll to position [196, 0]
click at [532, 311] on div at bounding box center [529, 308] width 18 height 18
click at [532, 311] on input "True" at bounding box center [529, 308] width 18 height 18
radio input "true"
click at [841, 508] on button "SUBMIT" at bounding box center [800, 505] width 150 height 35
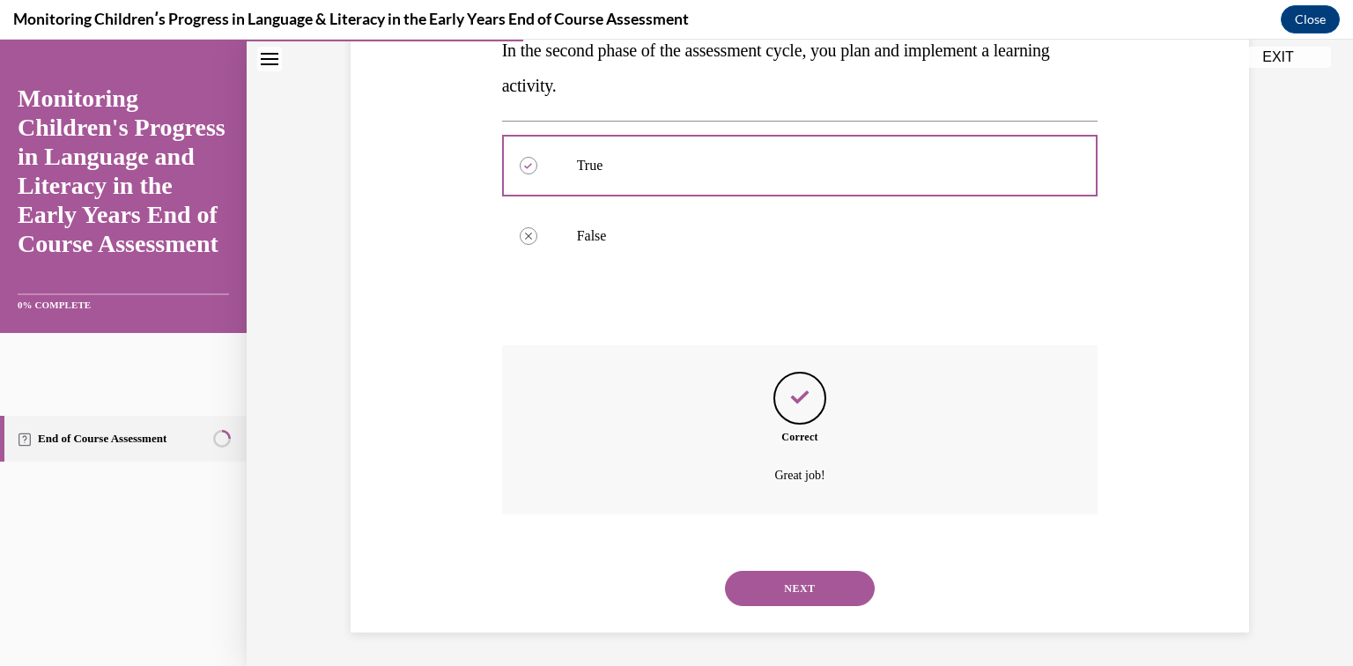
scroll to position [339, 0]
click at [820, 589] on button "NEXT" at bounding box center [800, 587] width 150 height 35
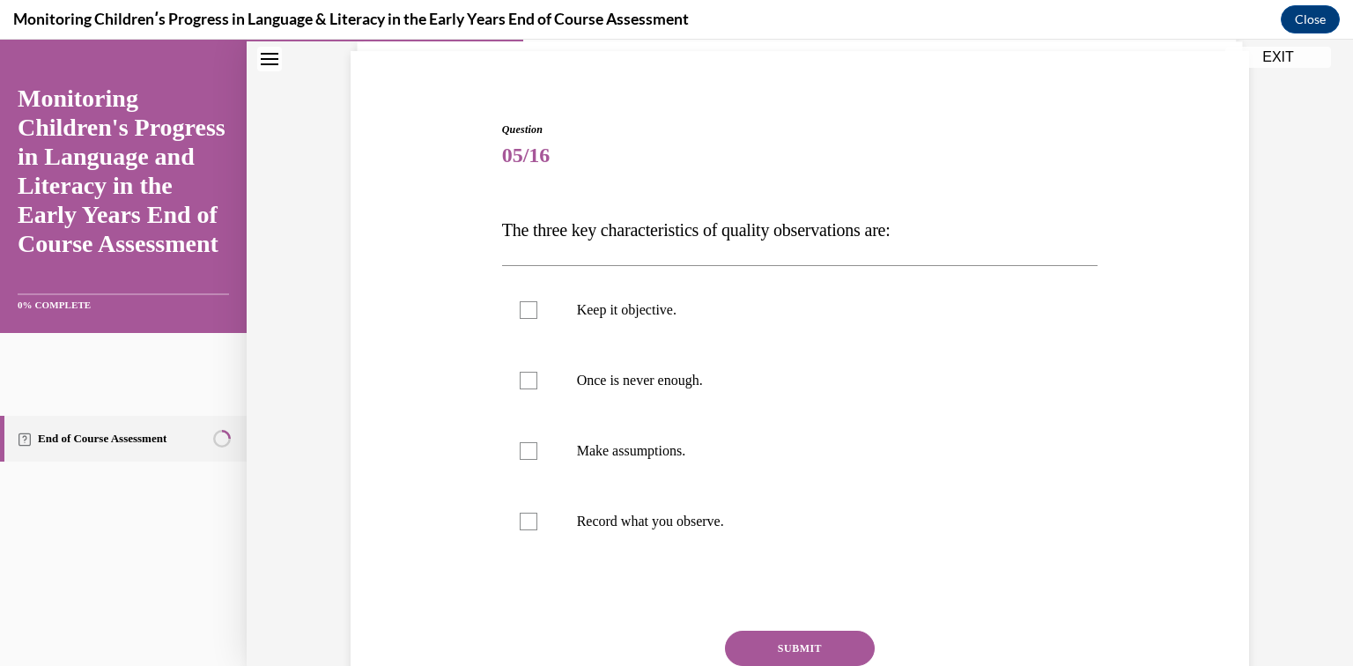
scroll to position [122, 0]
click at [527, 303] on div at bounding box center [529, 311] width 18 height 18
click at [527, 303] on input "Keep it objective." at bounding box center [529, 311] width 18 height 18
checkbox input "true"
click at [535, 384] on div at bounding box center [529, 382] width 18 height 18
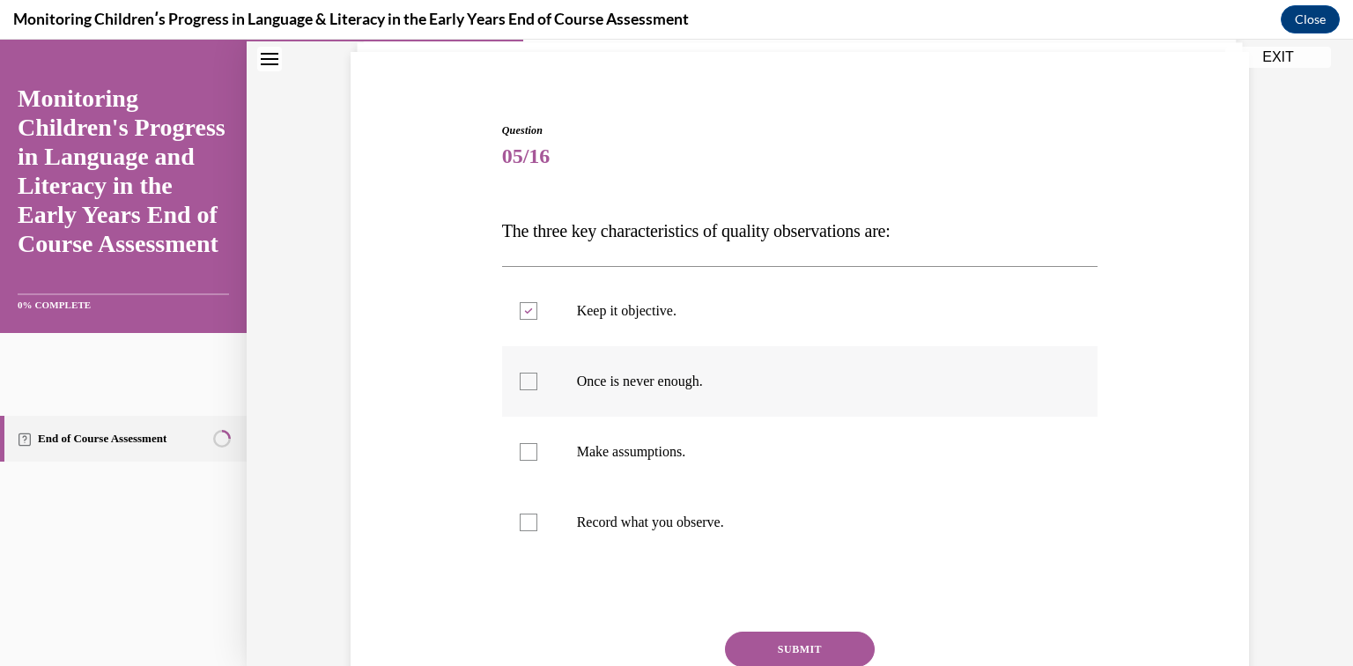
click at [535, 384] on input "Once is never enough." at bounding box center [529, 382] width 18 height 18
checkbox input "true"
click at [531, 529] on div at bounding box center [529, 522] width 18 height 18
click at [531, 529] on input "Record what you observe." at bounding box center [529, 522] width 18 height 18
checkbox input "true"
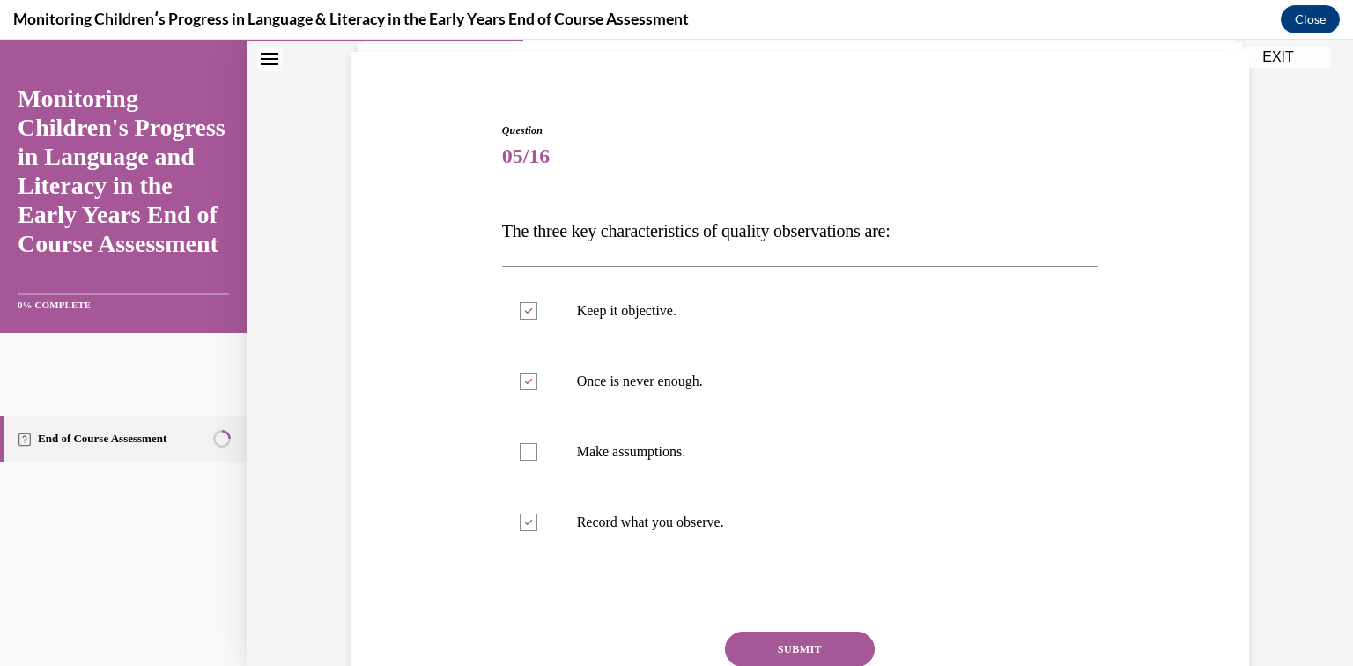
click at [797, 642] on button "SUBMIT" at bounding box center [800, 648] width 150 height 35
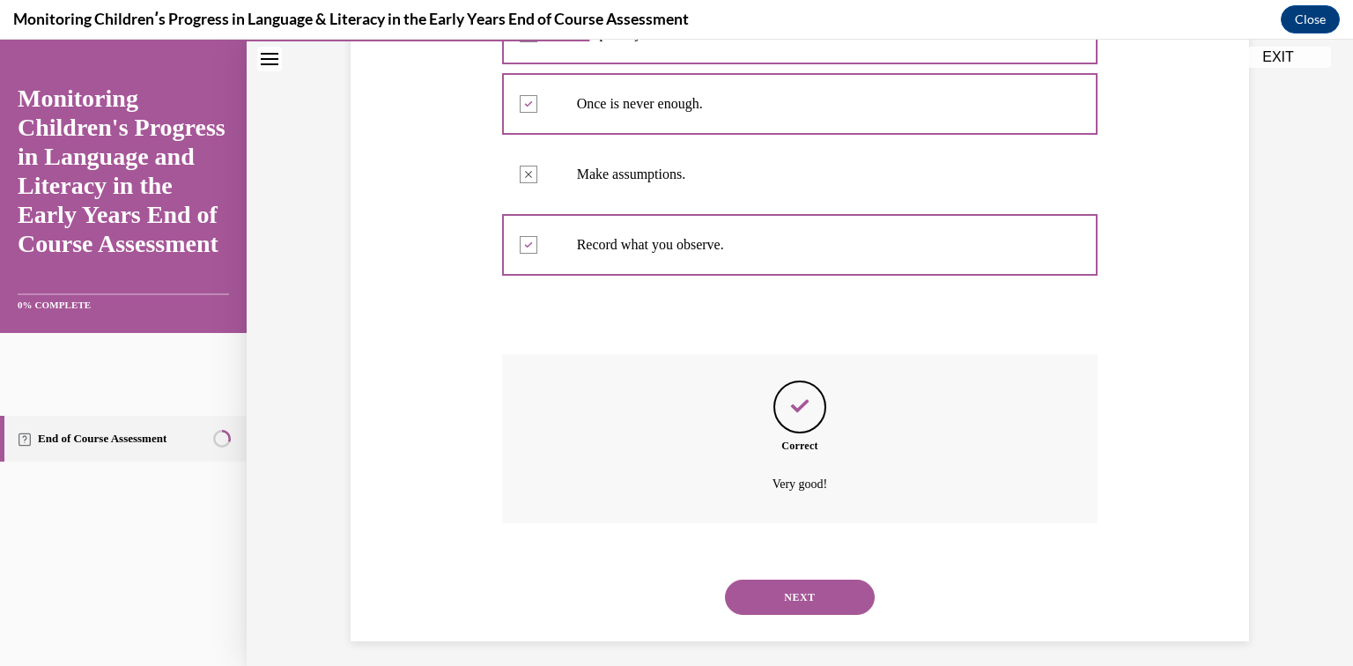
scroll to position [410, 0]
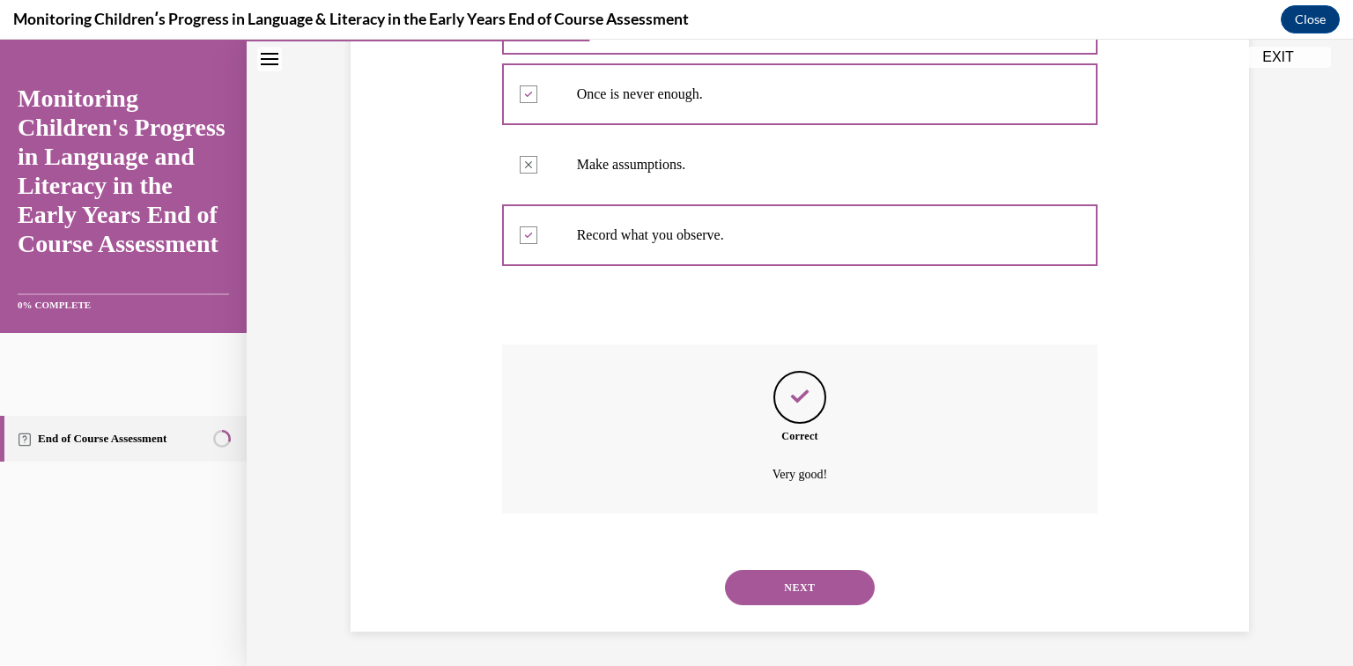
click at [855, 578] on button "NEXT" at bounding box center [800, 587] width 150 height 35
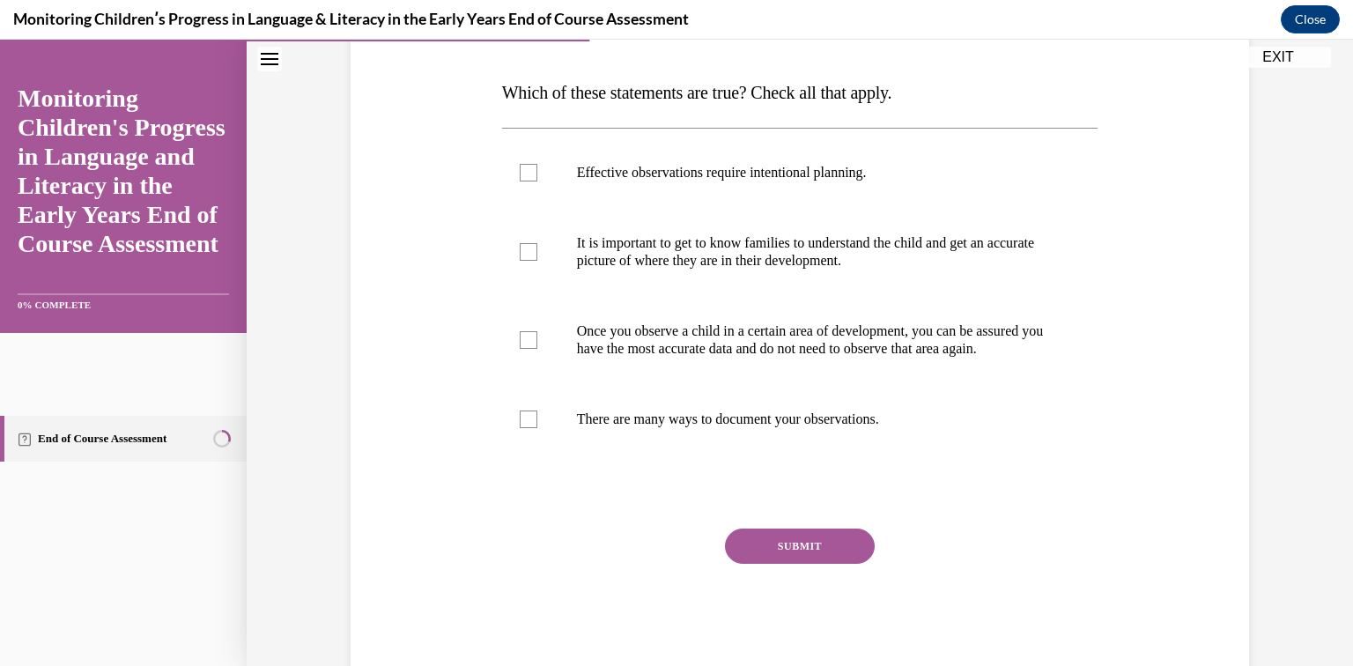
scroll to position [262, 0]
click at [542, 167] on label "Effective observations require intentional planning." at bounding box center [800, 172] width 596 height 70
click at [537, 167] on input "Effective observations require intentional planning." at bounding box center [529, 172] width 18 height 18
checkbox input "true"
click at [535, 251] on div at bounding box center [529, 251] width 18 height 18
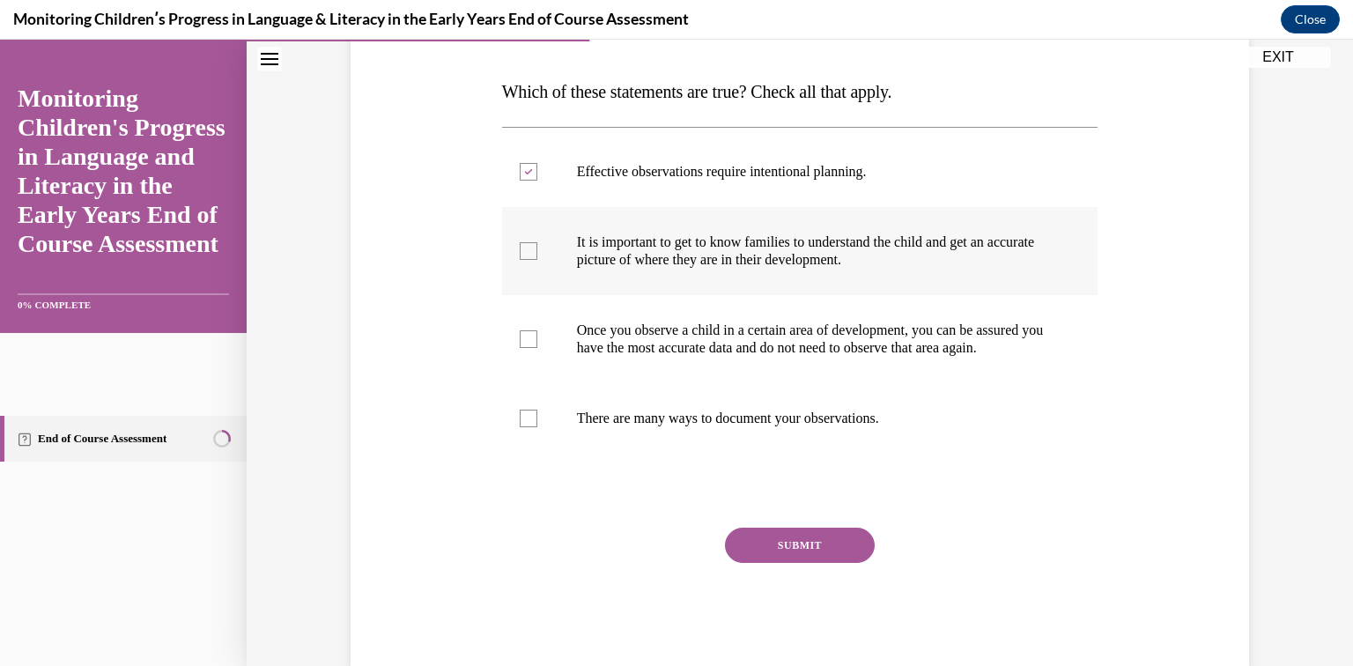
click at [535, 251] on input "It is important to get to know families to understand the child and get an accu…" at bounding box center [529, 251] width 18 height 18
checkbox input "true"
click at [537, 345] on label "Once you observe a child in a certain area of development, you can be assured y…" at bounding box center [800, 339] width 596 height 88
click at [537, 345] on input "Once you observe a child in a certain area of development, you can be assured y…" at bounding box center [529, 339] width 18 height 18
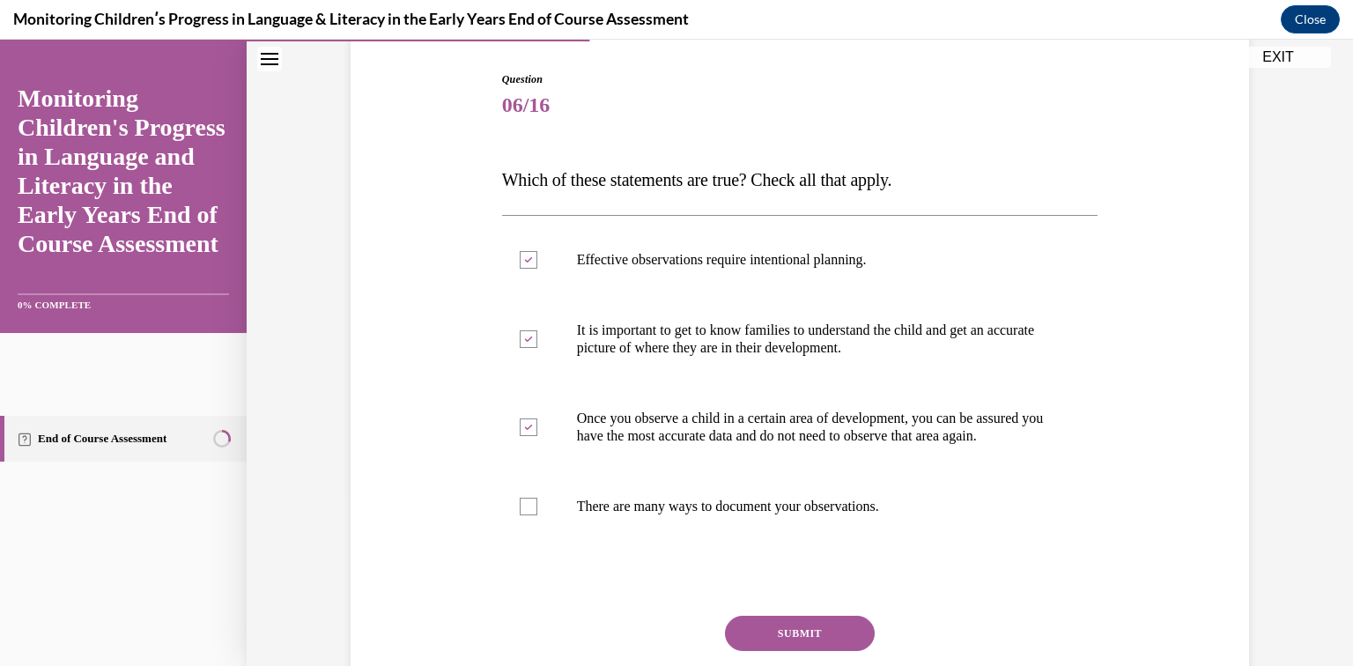
scroll to position [175, 0]
click at [520, 417] on input "Once you observe a child in a certain area of development, you can be assured y…" at bounding box center [529, 426] width 18 height 18
checkbox input "false"
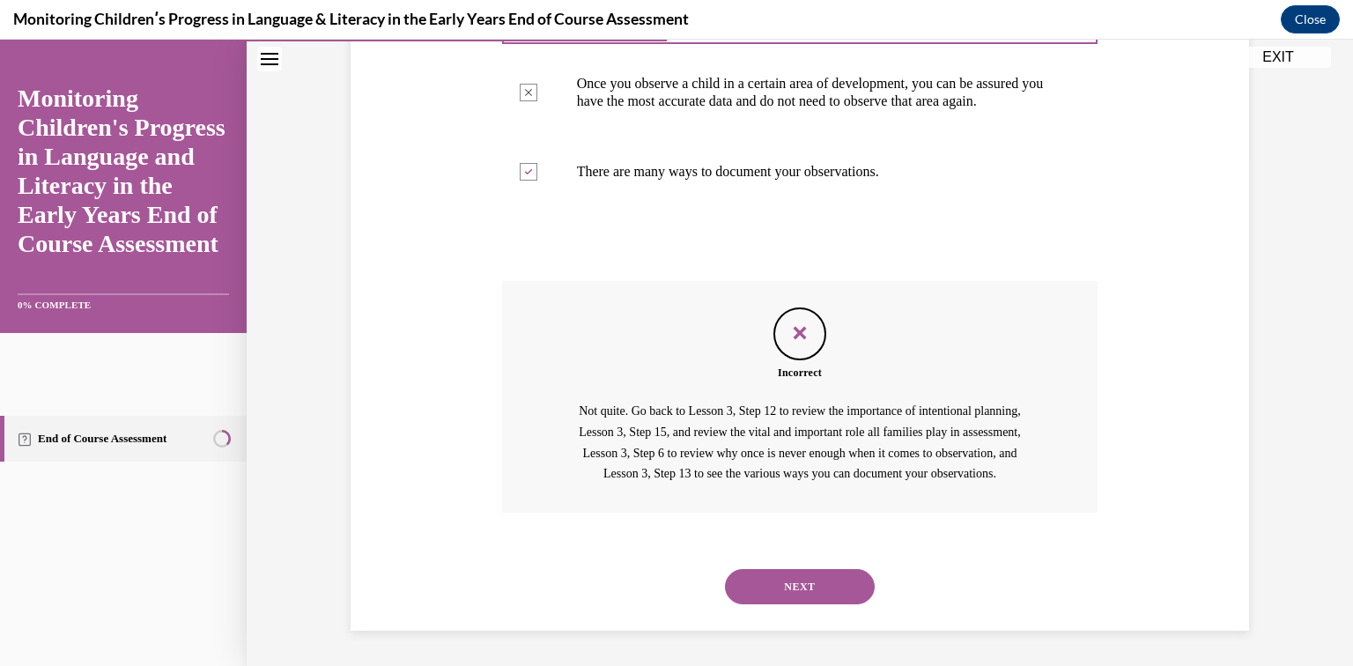
scroll to position [546, 0]
click at [823, 577] on button "NEXT" at bounding box center [800, 586] width 150 height 35
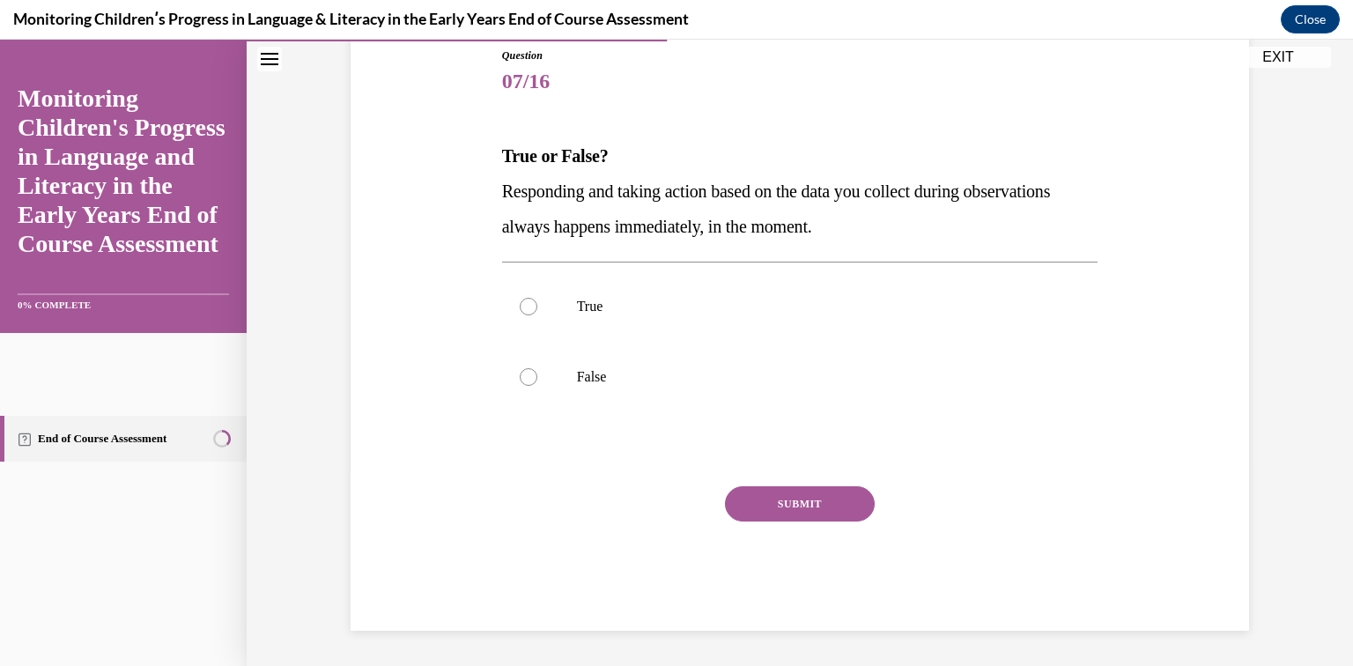
scroll to position [196, 0]
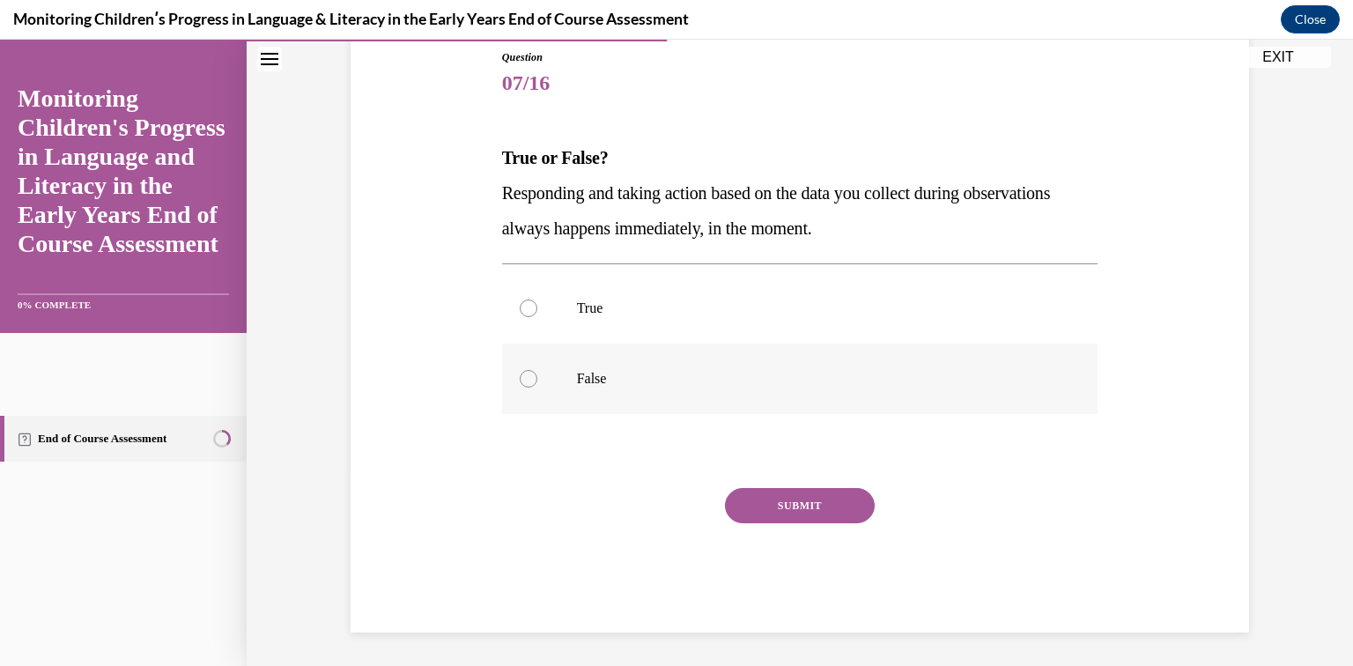
click at [530, 379] on div at bounding box center [529, 379] width 18 height 18
click at [530, 379] on input "False" at bounding box center [529, 379] width 18 height 18
radio input "true"
click at [770, 505] on button "SUBMIT" at bounding box center [800, 505] width 150 height 35
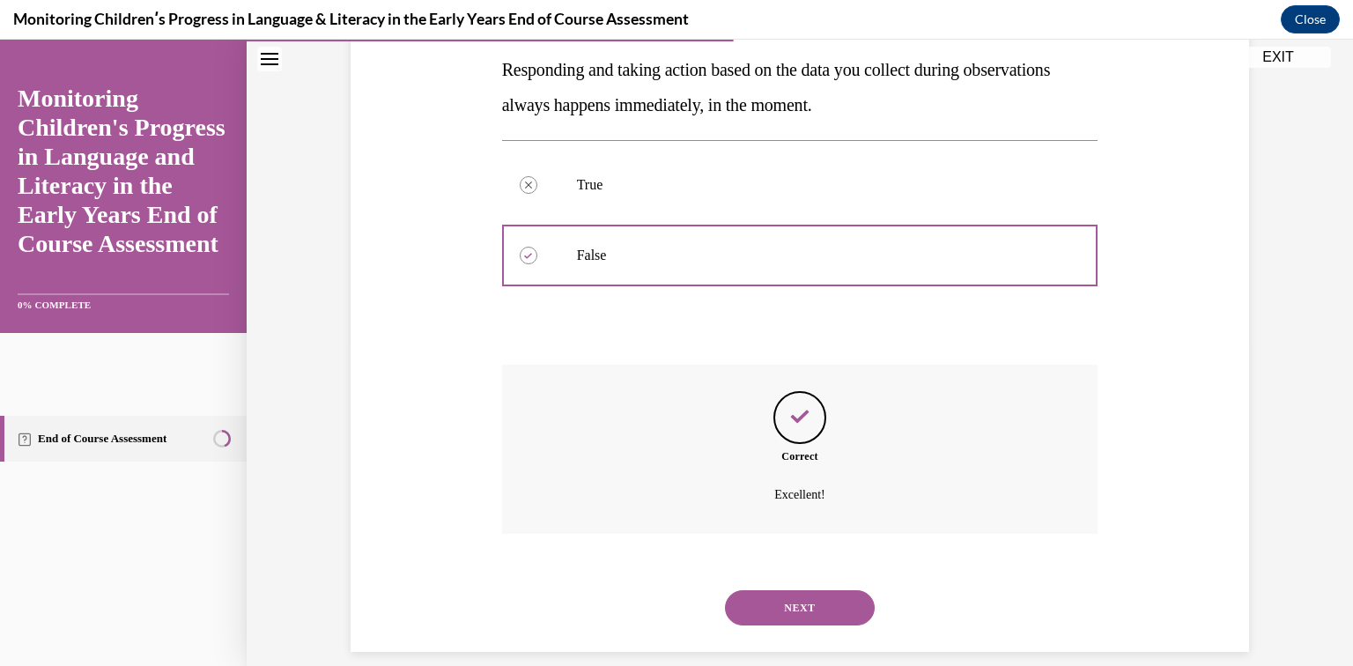
scroll to position [339, 0]
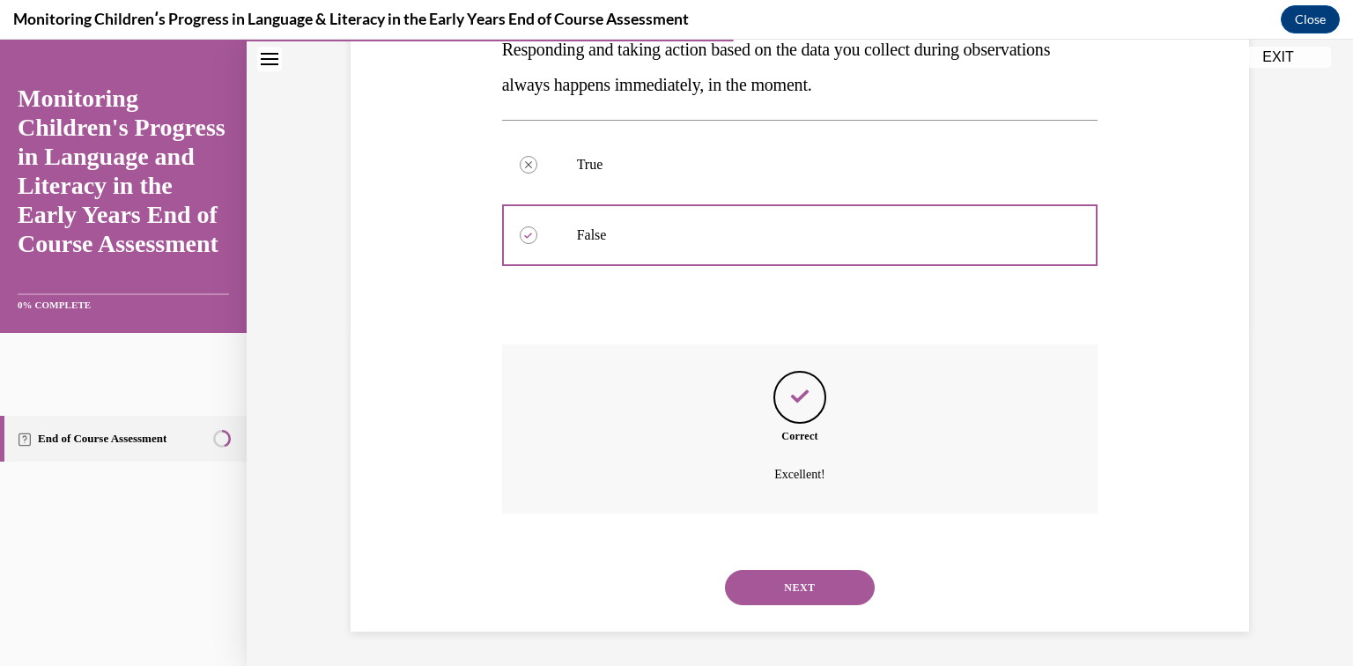
click at [833, 589] on button "NEXT" at bounding box center [800, 587] width 150 height 35
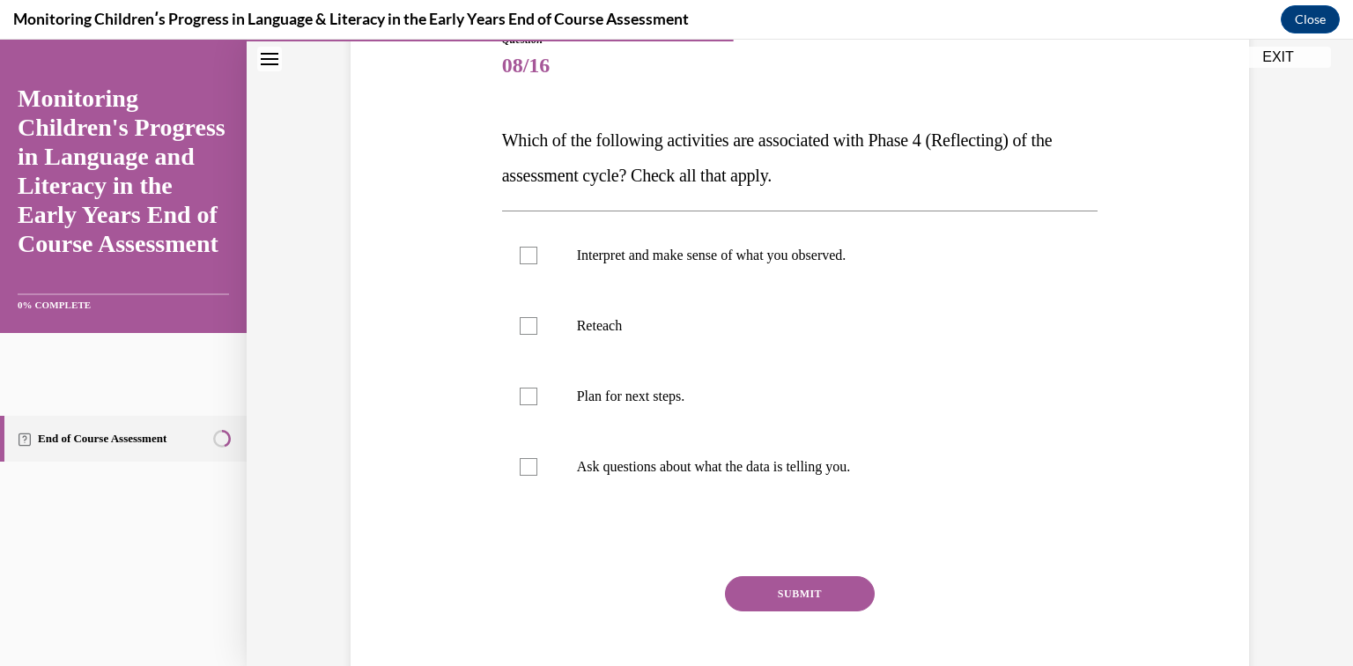
scroll to position [219, 0]
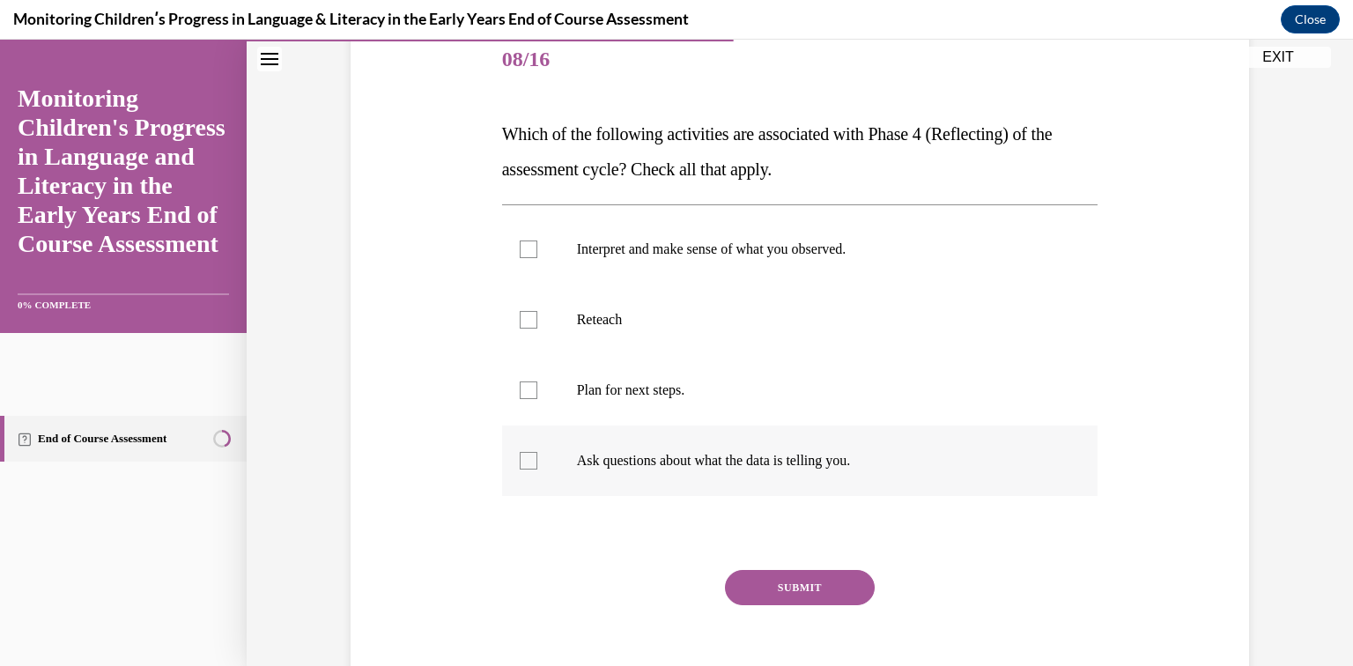
click at [522, 459] on div at bounding box center [529, 461] width 18 height 18
click at [522, 459] on input "Ask questions about what the data is telling you." at bounding box center [529, 461] width 18 height 18
checkbox input "true"
click at [530, 251] on div at bounding box center [529, 249] width 18 height 18
click at [530, 251] on input "Interpret and make sense of what you observed." at bounding box center [529, 249] width 18 height 18
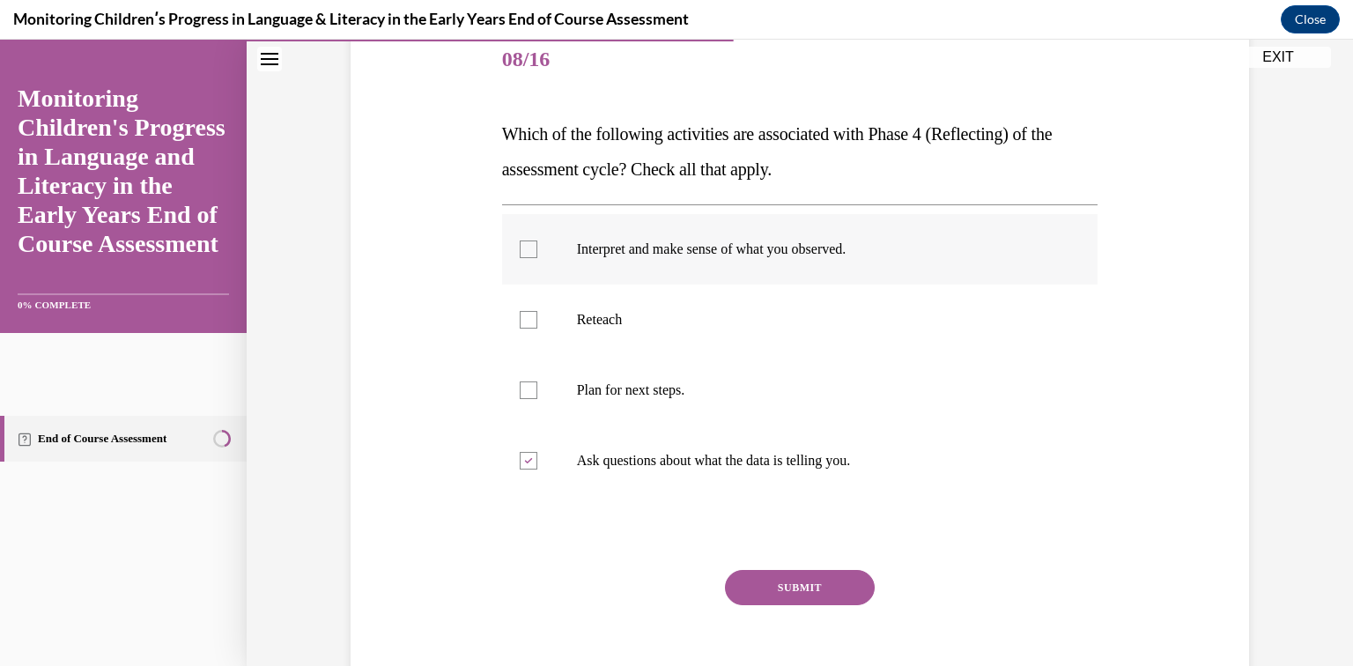
checkbox input "true"
click at [529, 392] on div at bounding box center [529, 390] width 18 height 18
click at [529, 392] on input "Plan for next steps." at bounding box center [529, 390] width 18 height 18
checkbox input "true"
click at [777, 587] on button "SUBMIT" at bounding box center [800, 587] width 150 height 35
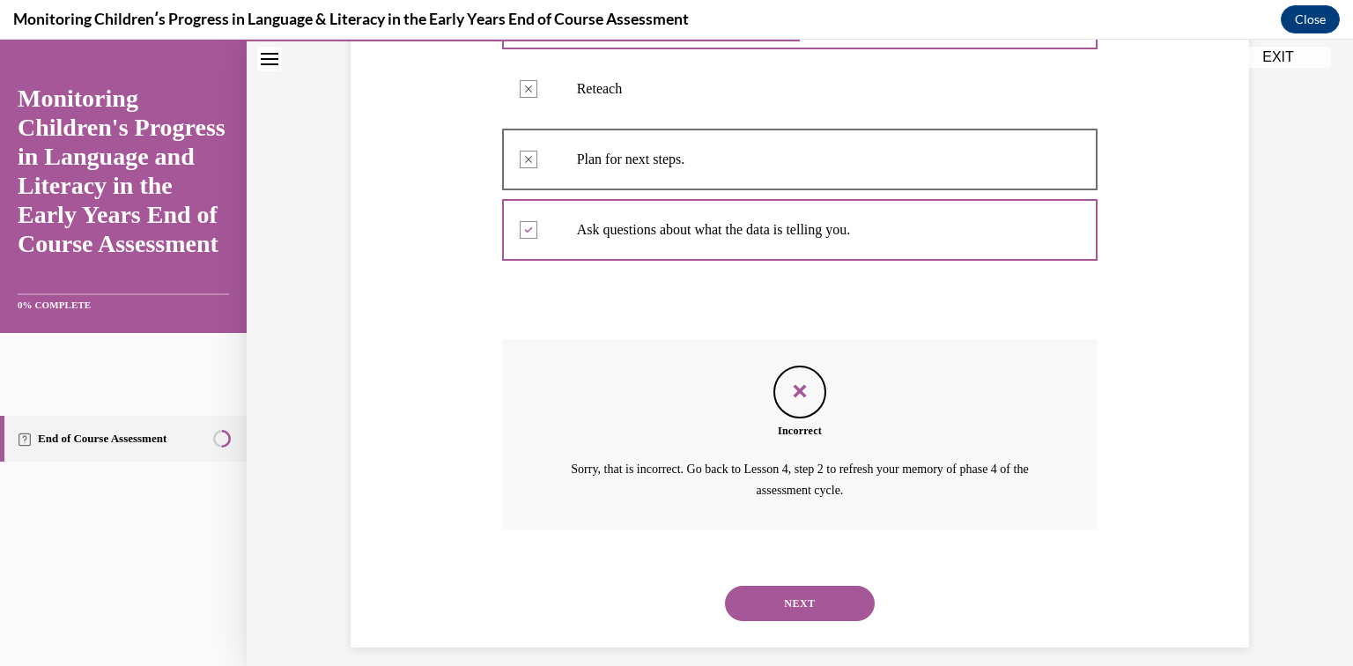
scroll to position [466, 0]
